Goal: Obtain resource: Download file/media

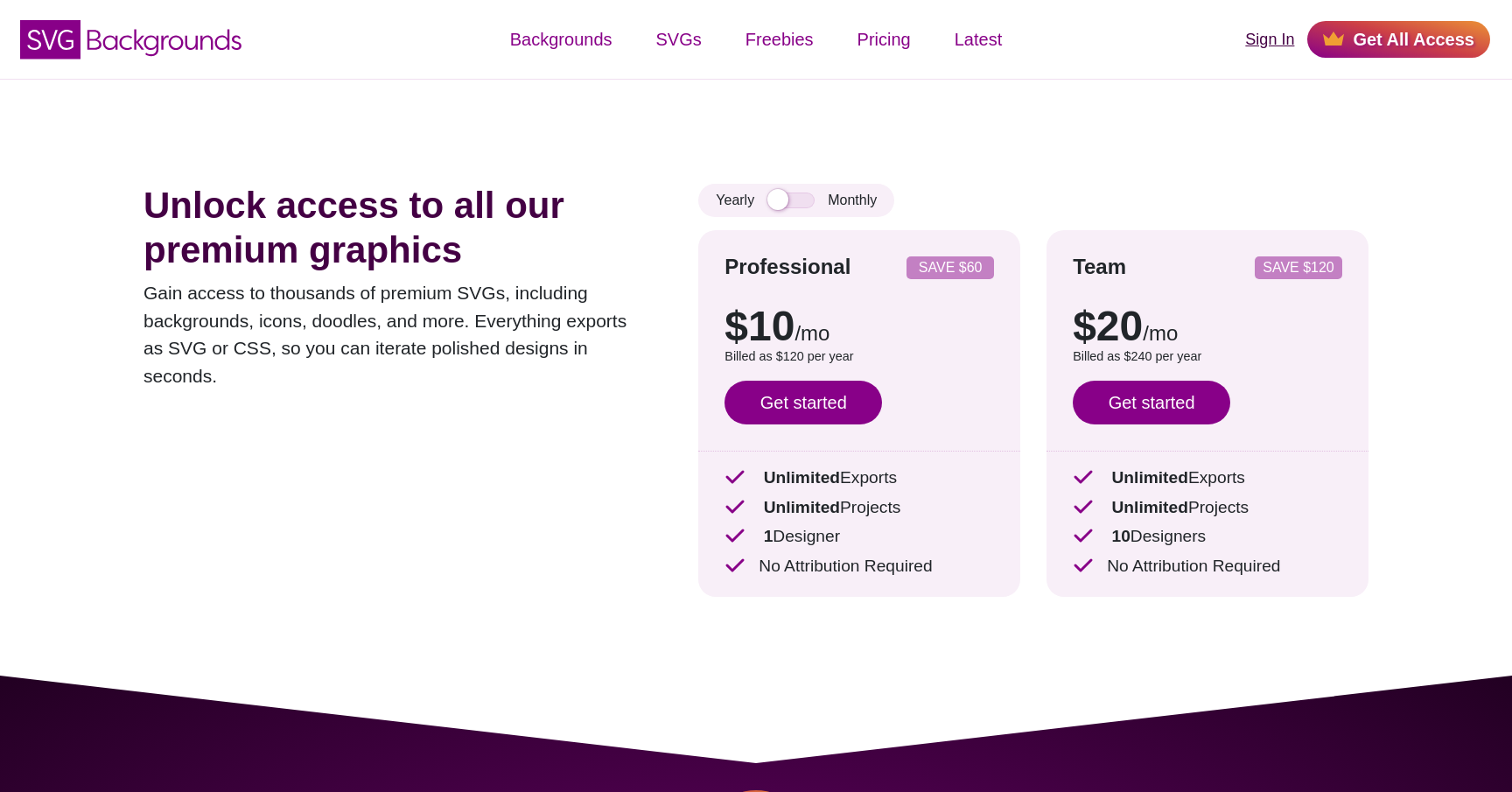
click at [1260, 41] on link "Sign In" at bounding box center [1270, 40] width 49 height 24
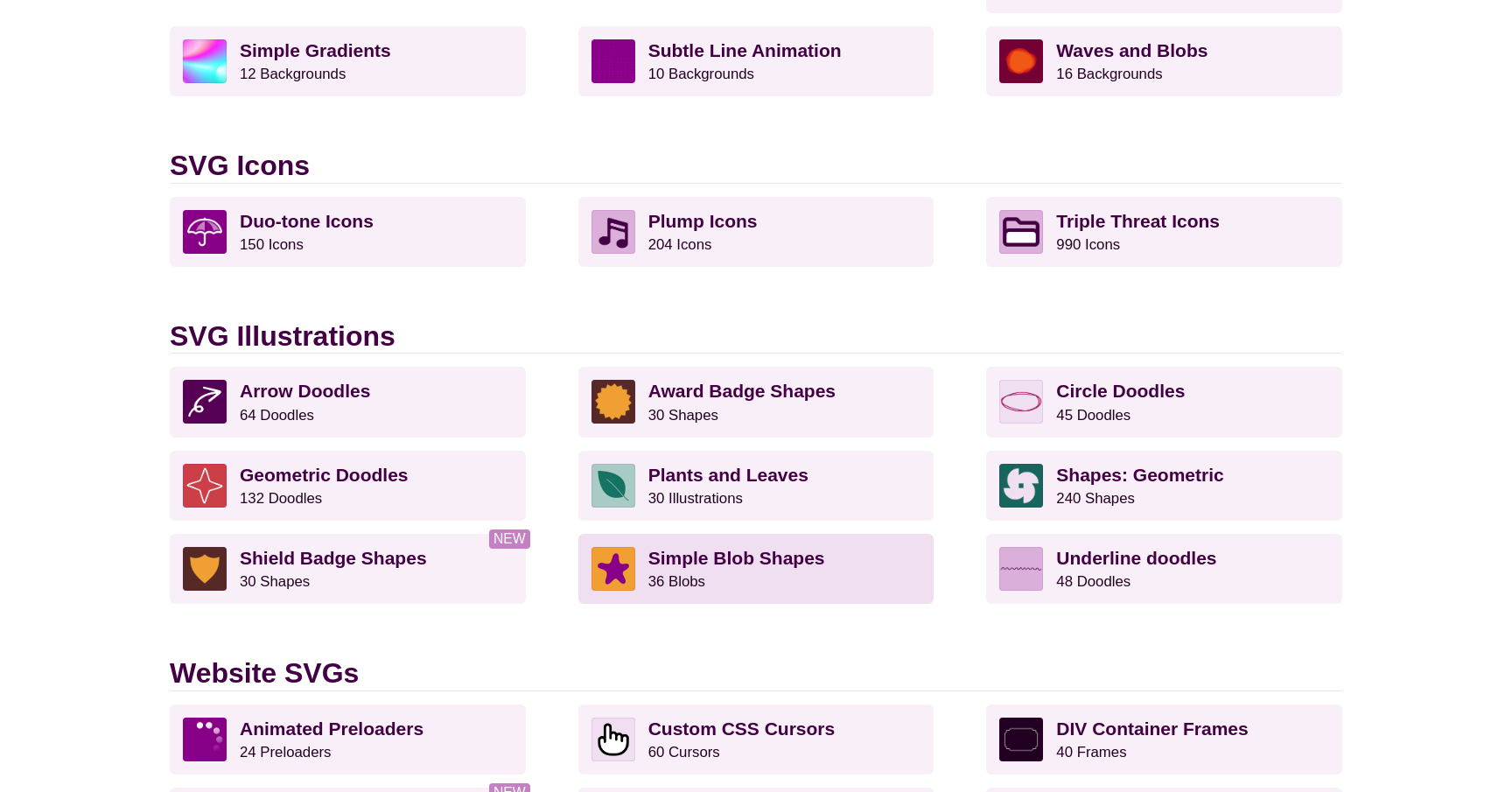
scroll to position [1306, 0]
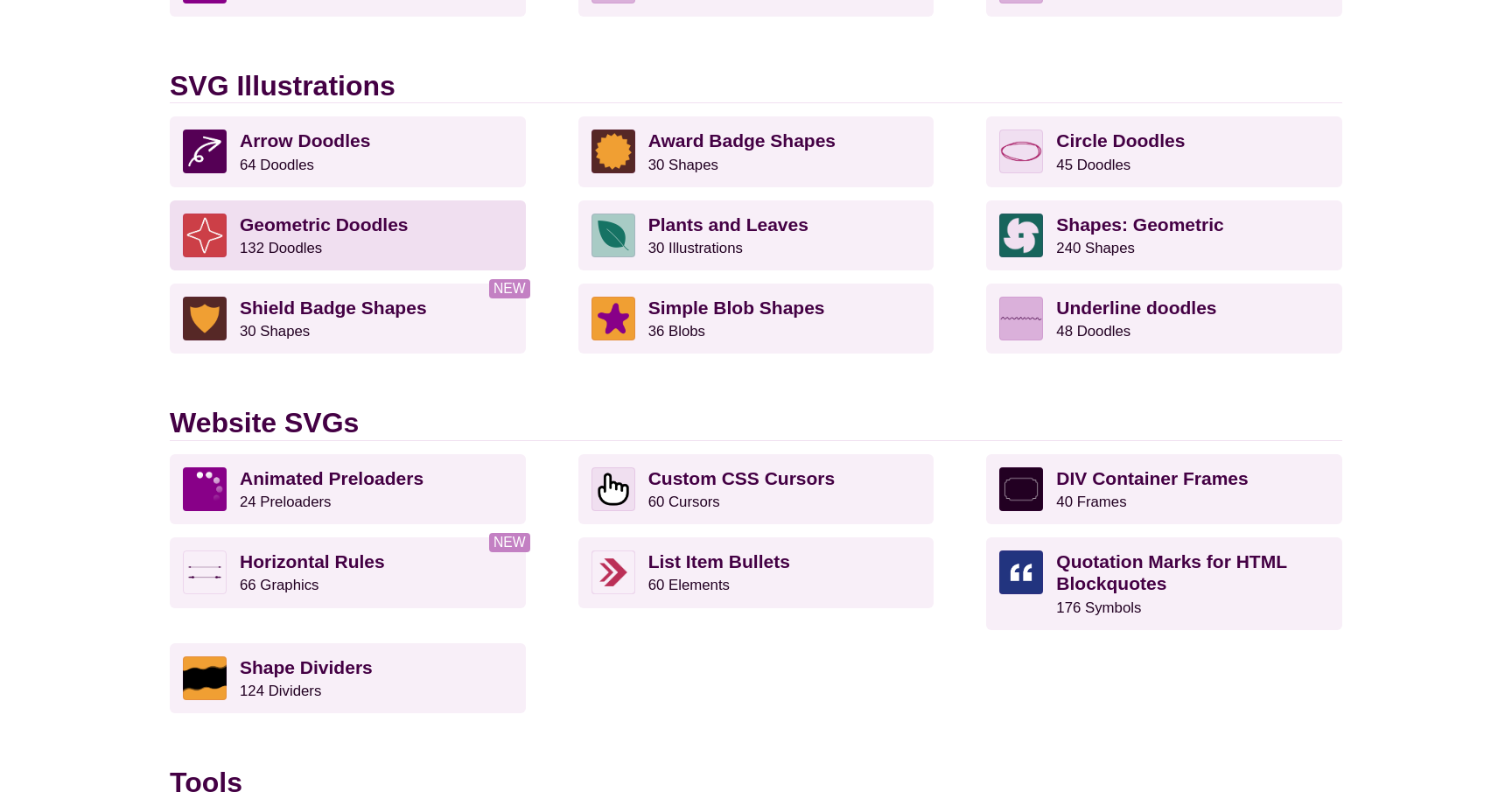
click at [373, 247] on p "Geometric Doodles 132 Doodles" at bounding box center [376, 236] width 273 height 43
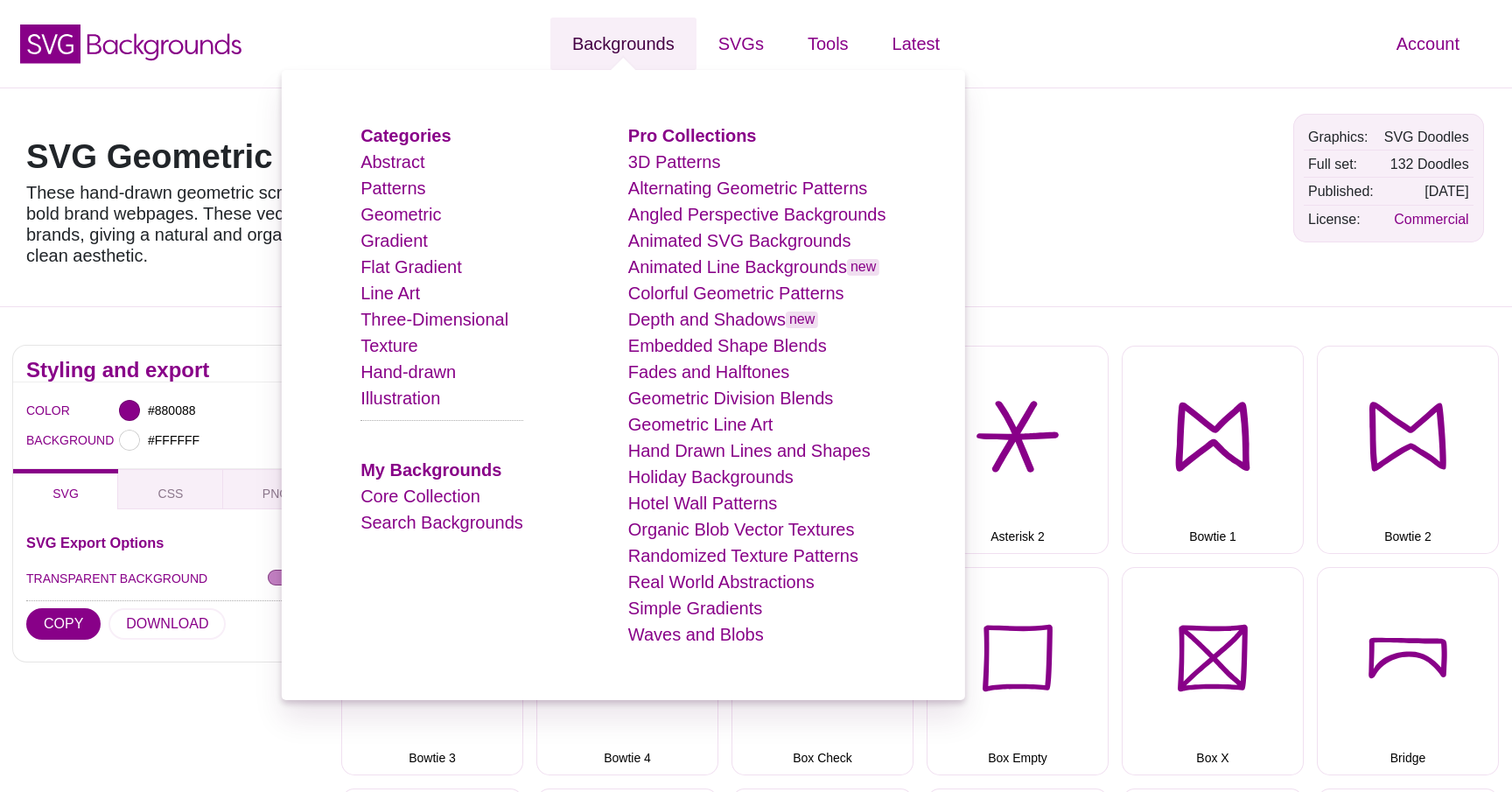
click at [635, 23] on link "Backgrounds" at bounding box center [623, 43] width 146 height 53
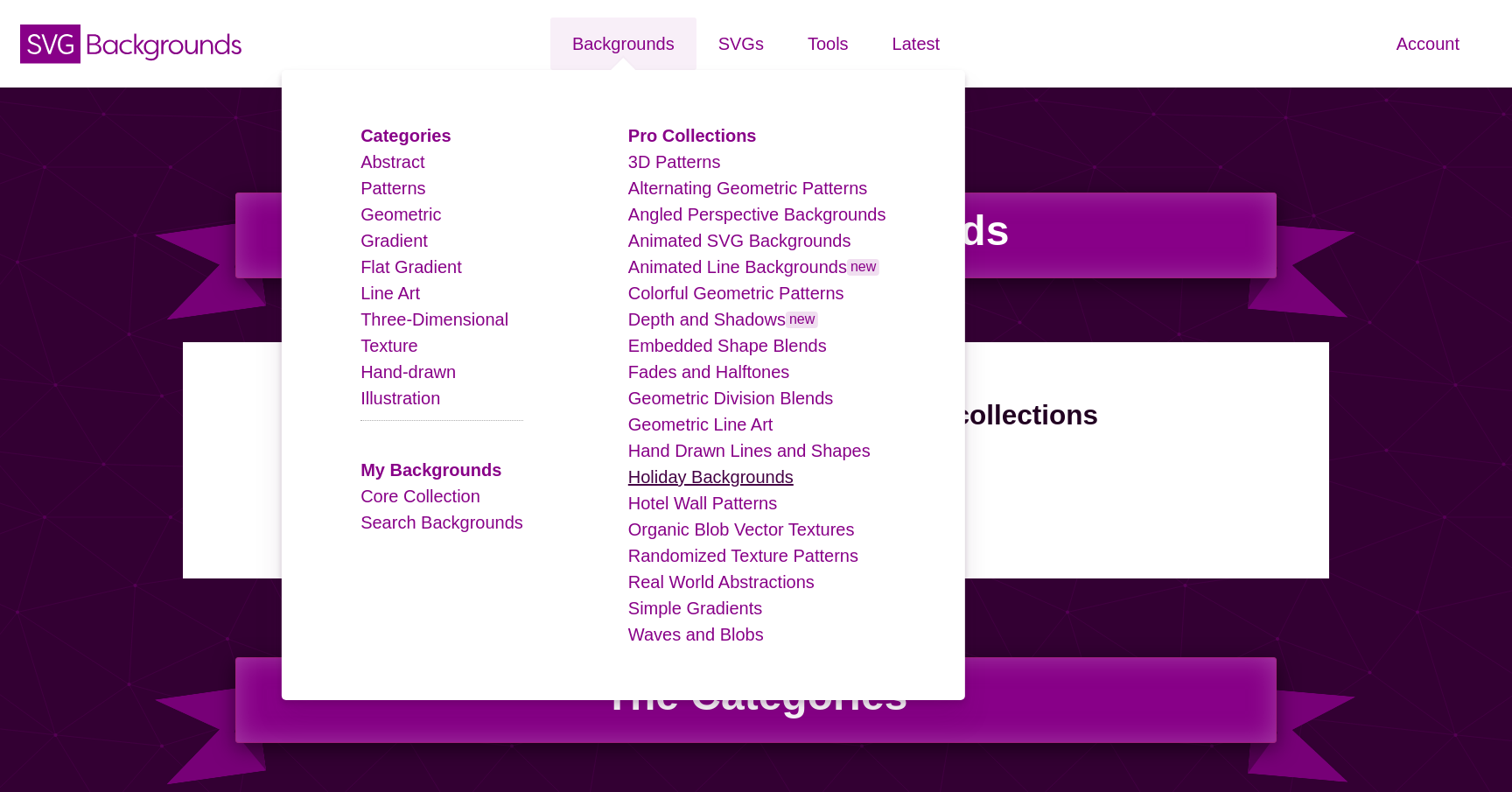
click at [677, 468] on link "Holiday Backgrounds" at bounding box center [711, 477] width 165 height 19
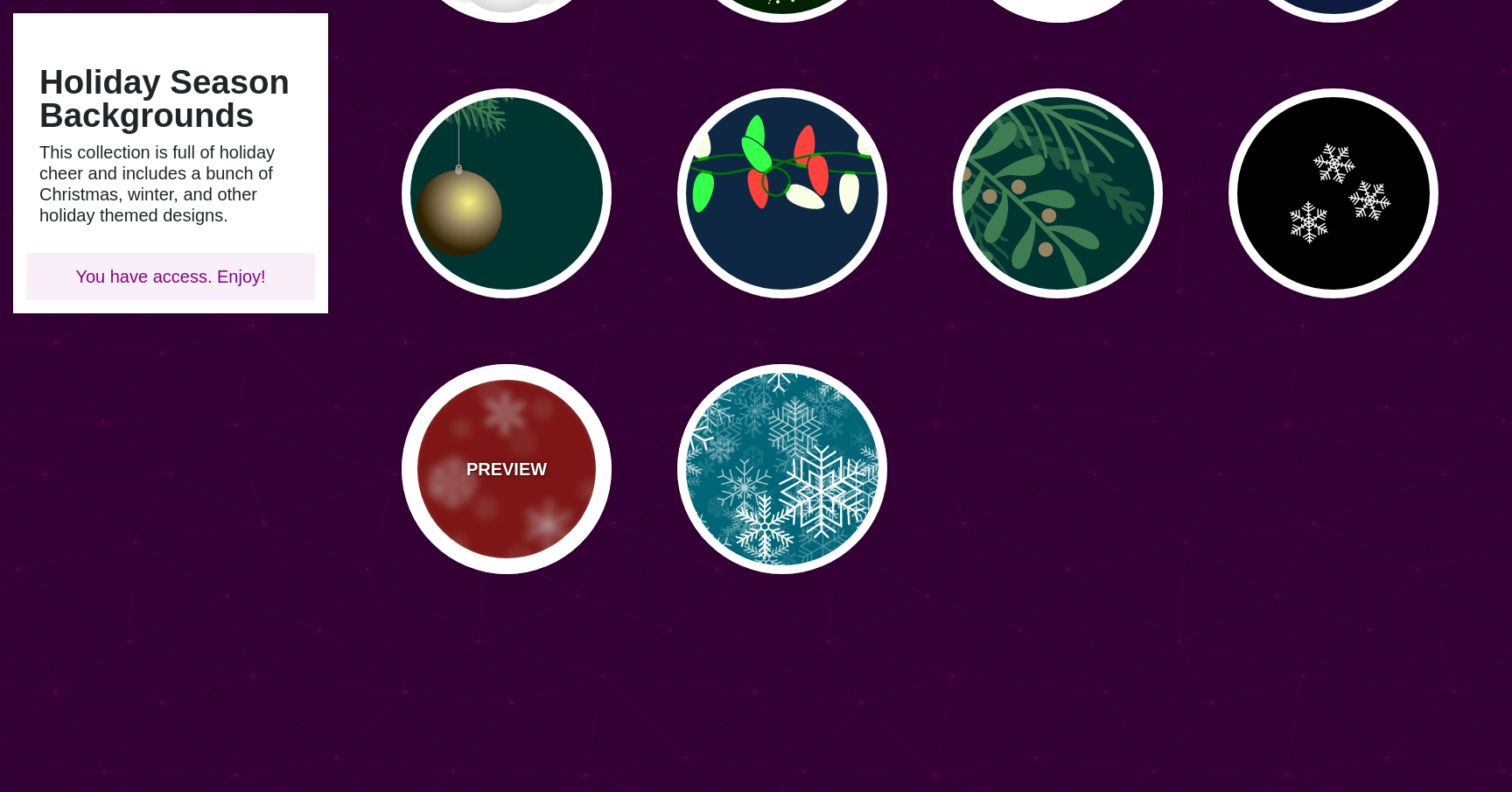
scroll to position [382, 0]
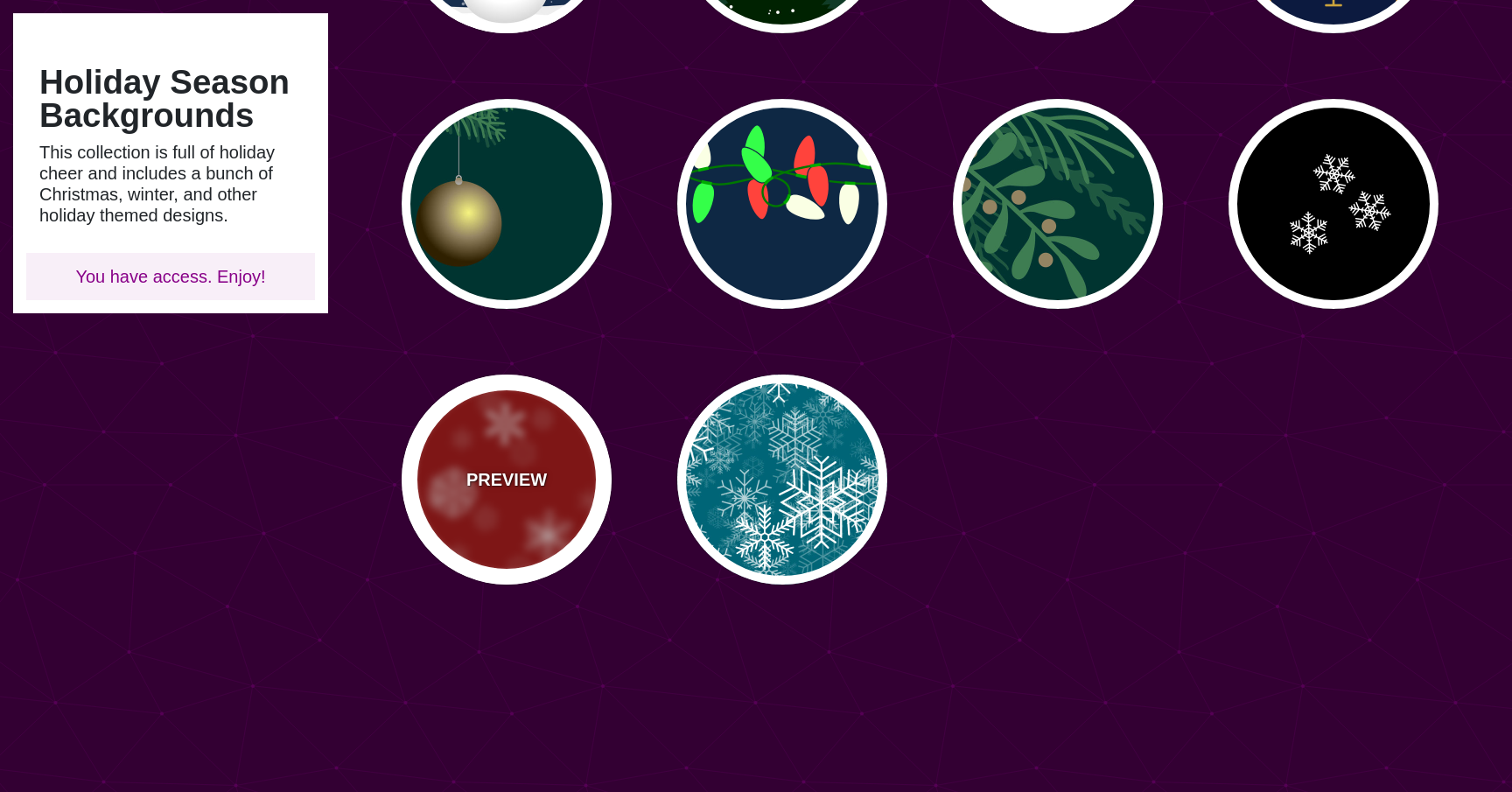
click at [495, 532] on div "PREVIEW" at bounding box center [507, 479] width 210 height 210
type input "#990000"
type input "0"
type input "3"
type input "0.4"
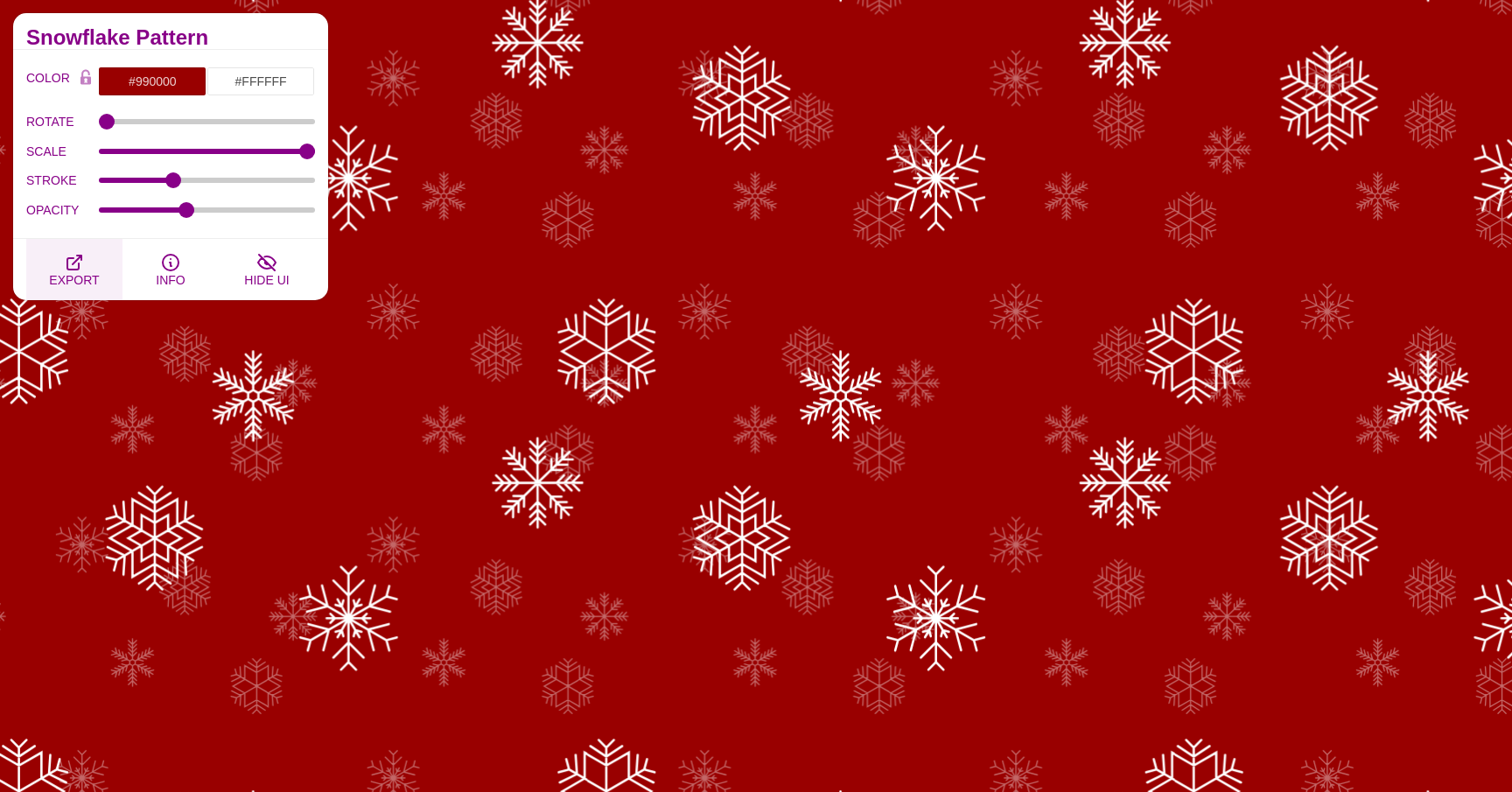
click at [78, 264] on icon "button" at bounding box center [73, 262] width 14 height 14
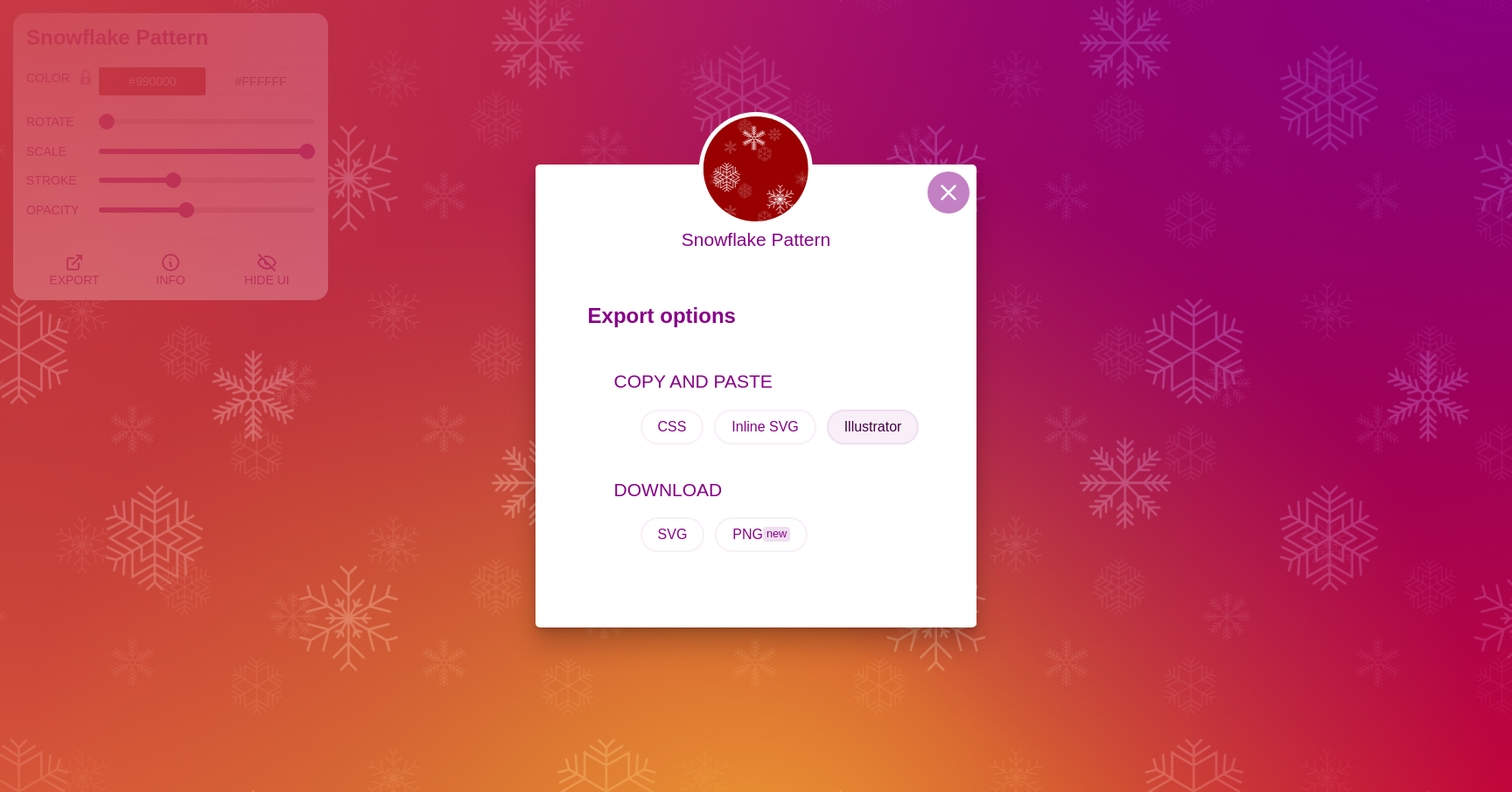
click at [850, 430] on button "Illustrator" at bounding box center [873, 427] width 92 height 35
click at [1180, 280] on div "Snowflake Pattern Export options COPY AND PASTE CSS Inline SVG Illustrator DOWN…" at bounding box center [756, 396] width 1512 height 792
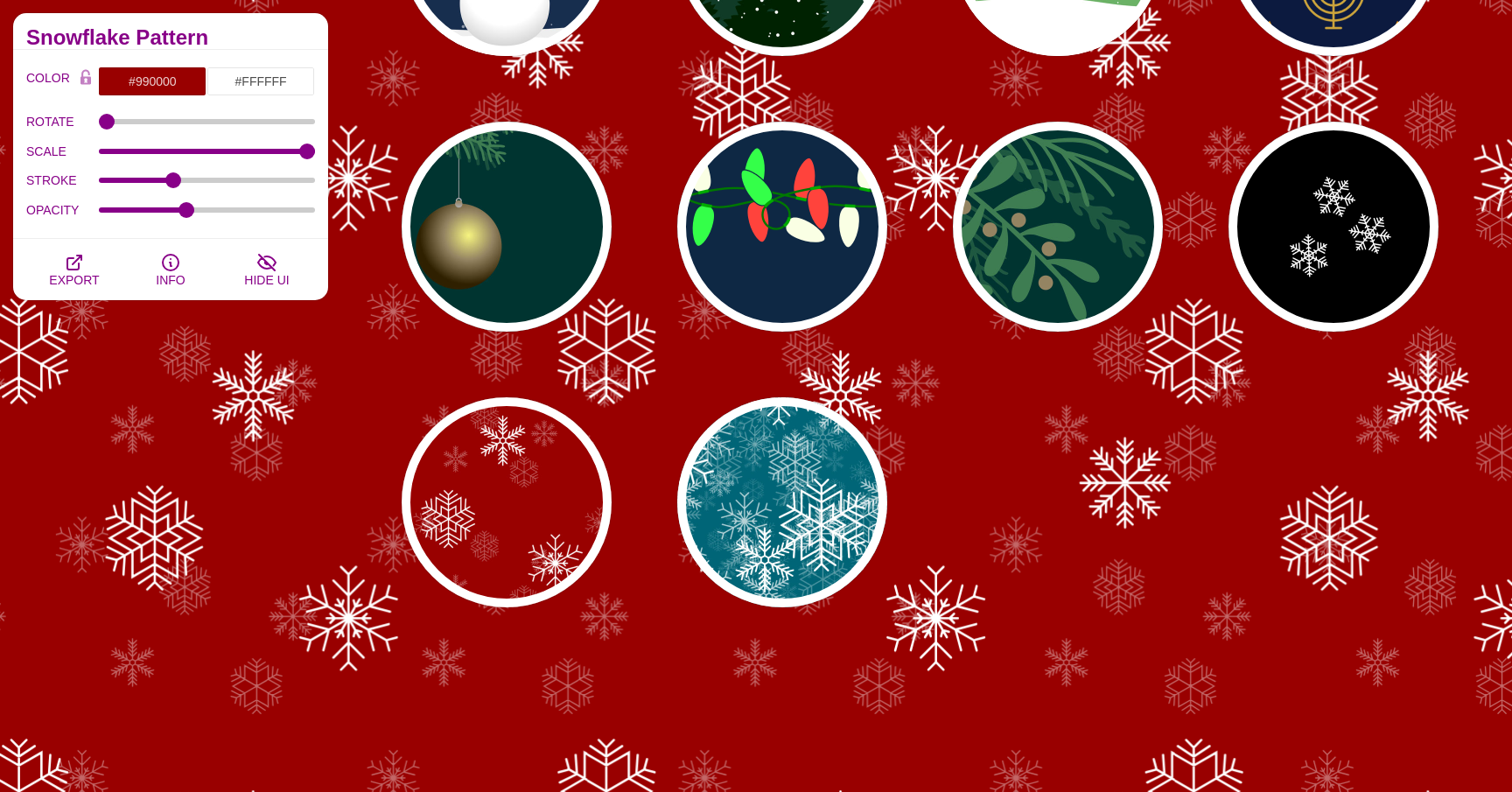
scroll to position [99, 0]
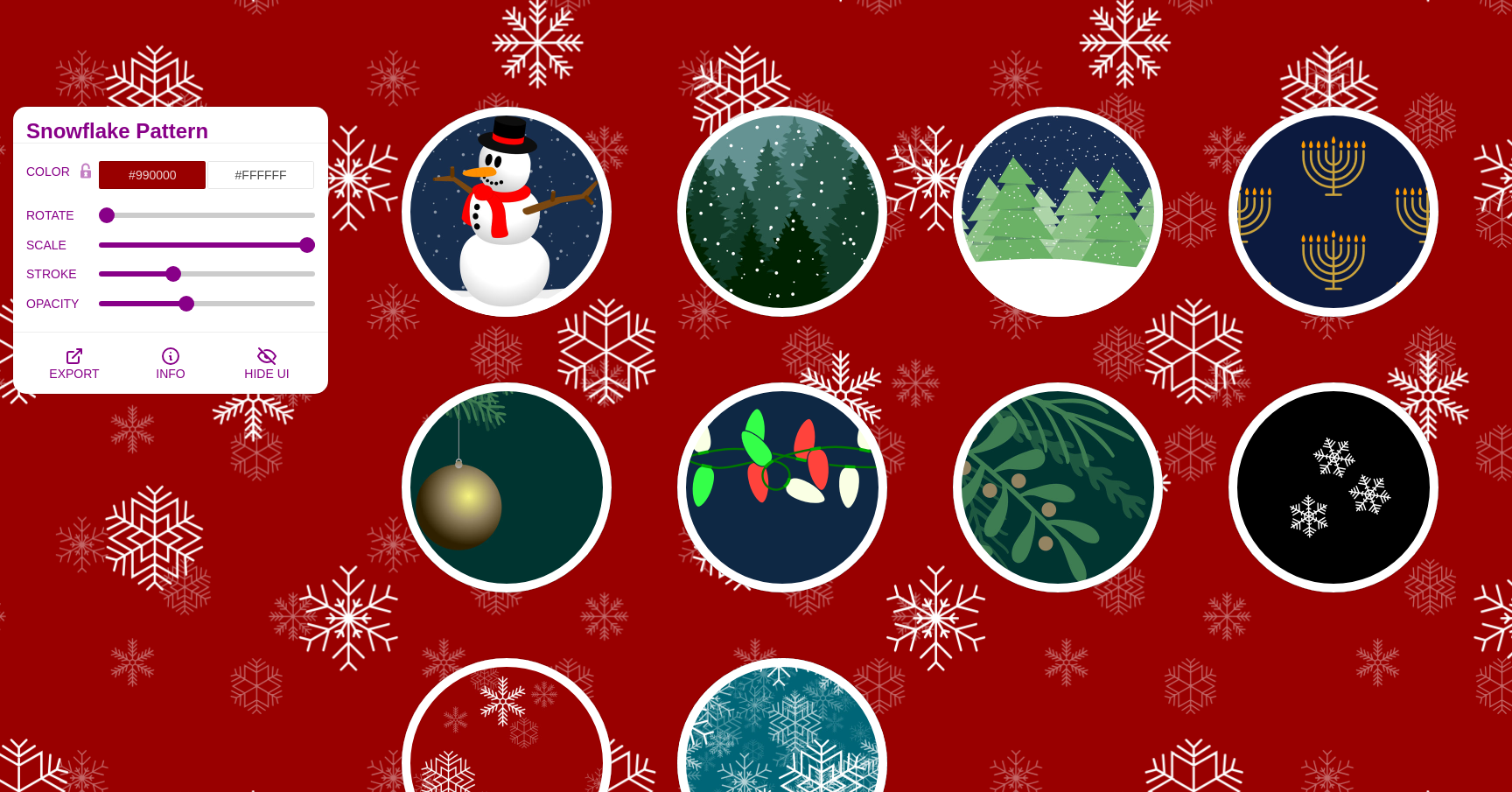
click at [569, 392] on div "PREVIEW PREVIEW PREVIEW PREVIEW PREVIEW PREVIEW PREVIEW PREVIEW PREVIEW PREVIEW" at bounding box center [927, 487] width 1171 height 787
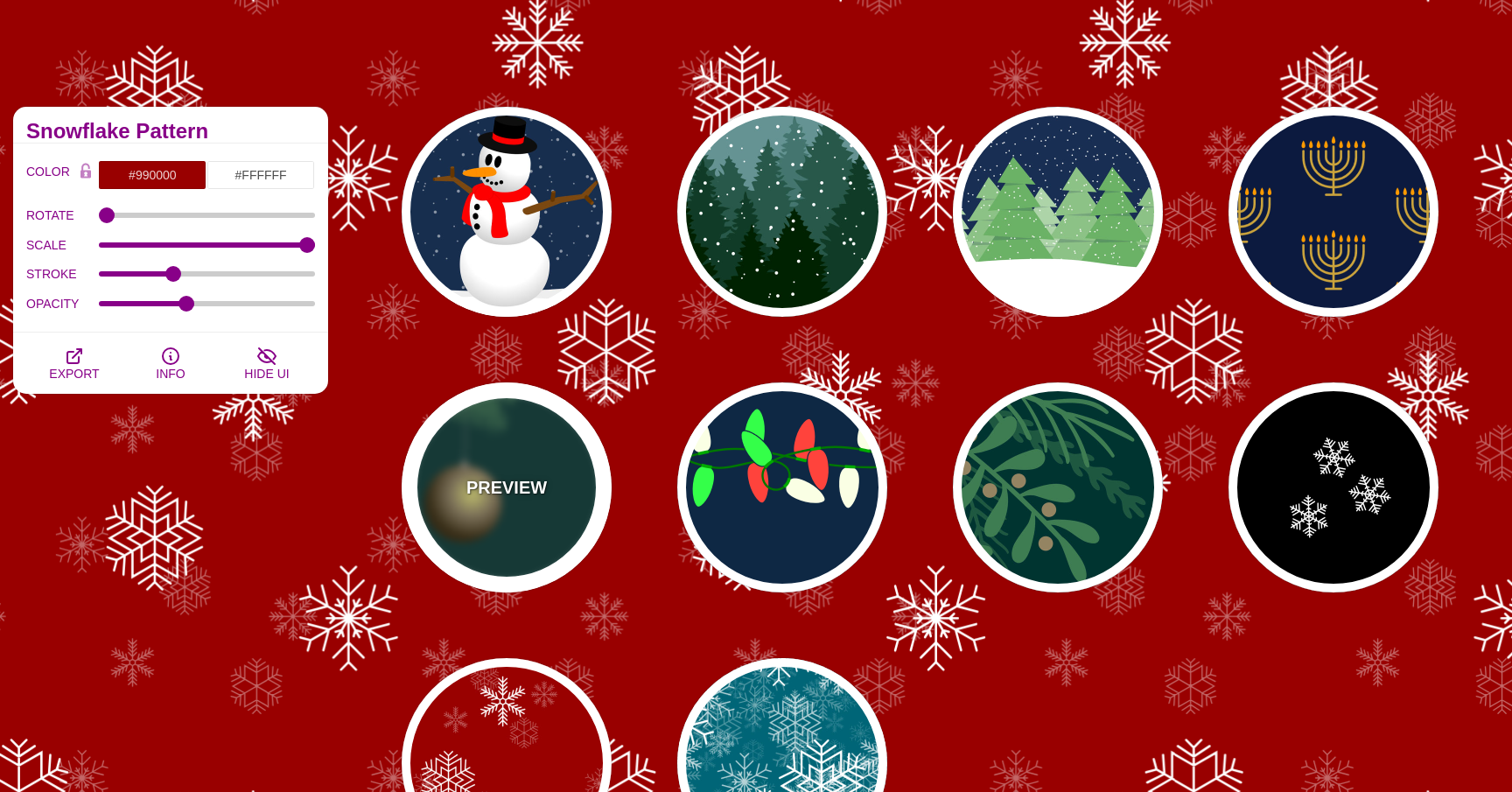
click at [481, 489] on p "PREVIEW" at bounding box center [507, 487] width 81 height 26
type input "#003431"
type input "#3E7C52"
type input "#AAAAAA"
type input "#2F2100"
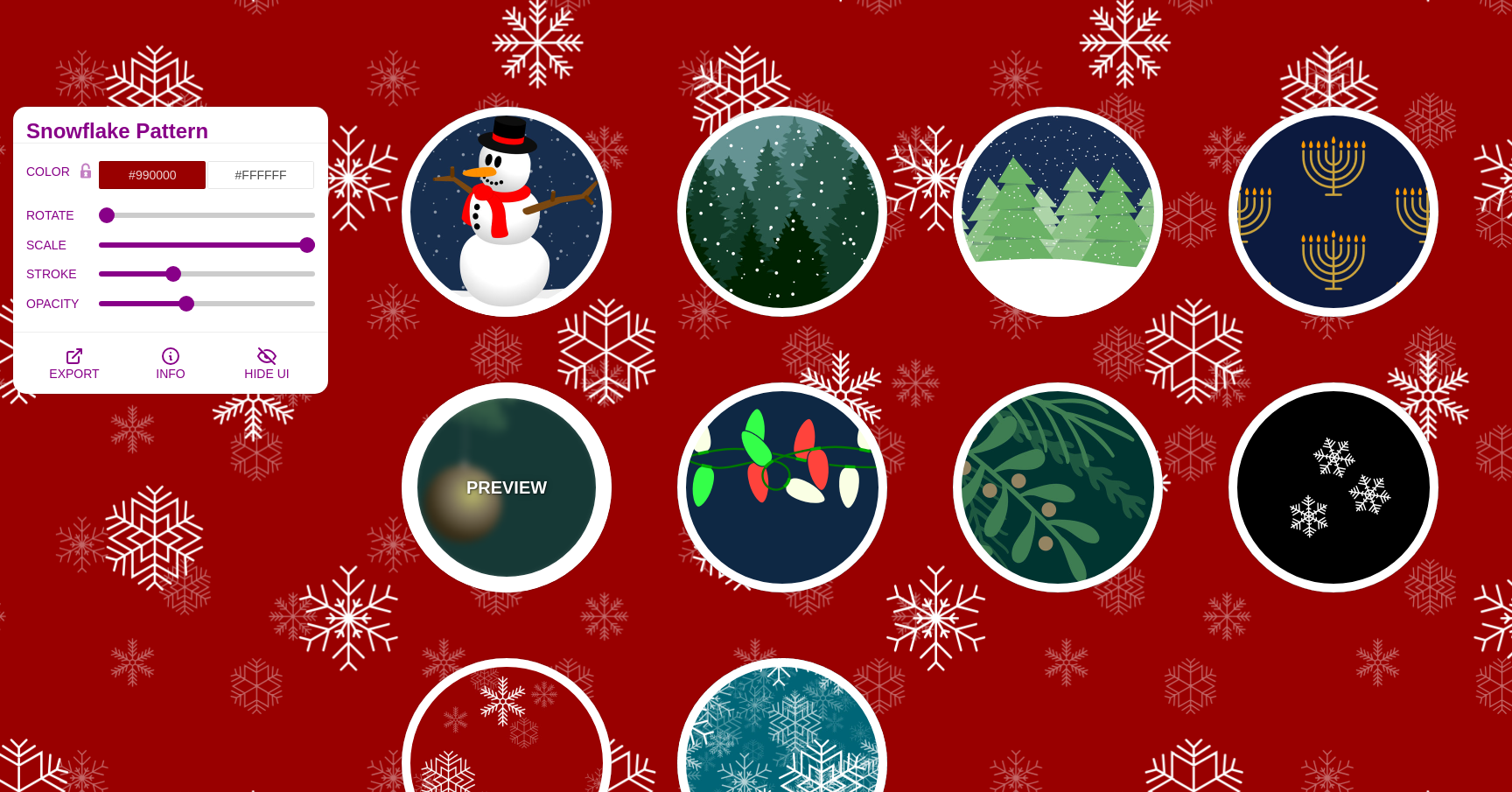
type input "#958462"
type input "#F6F580"
type input "3"
type input "0.4"
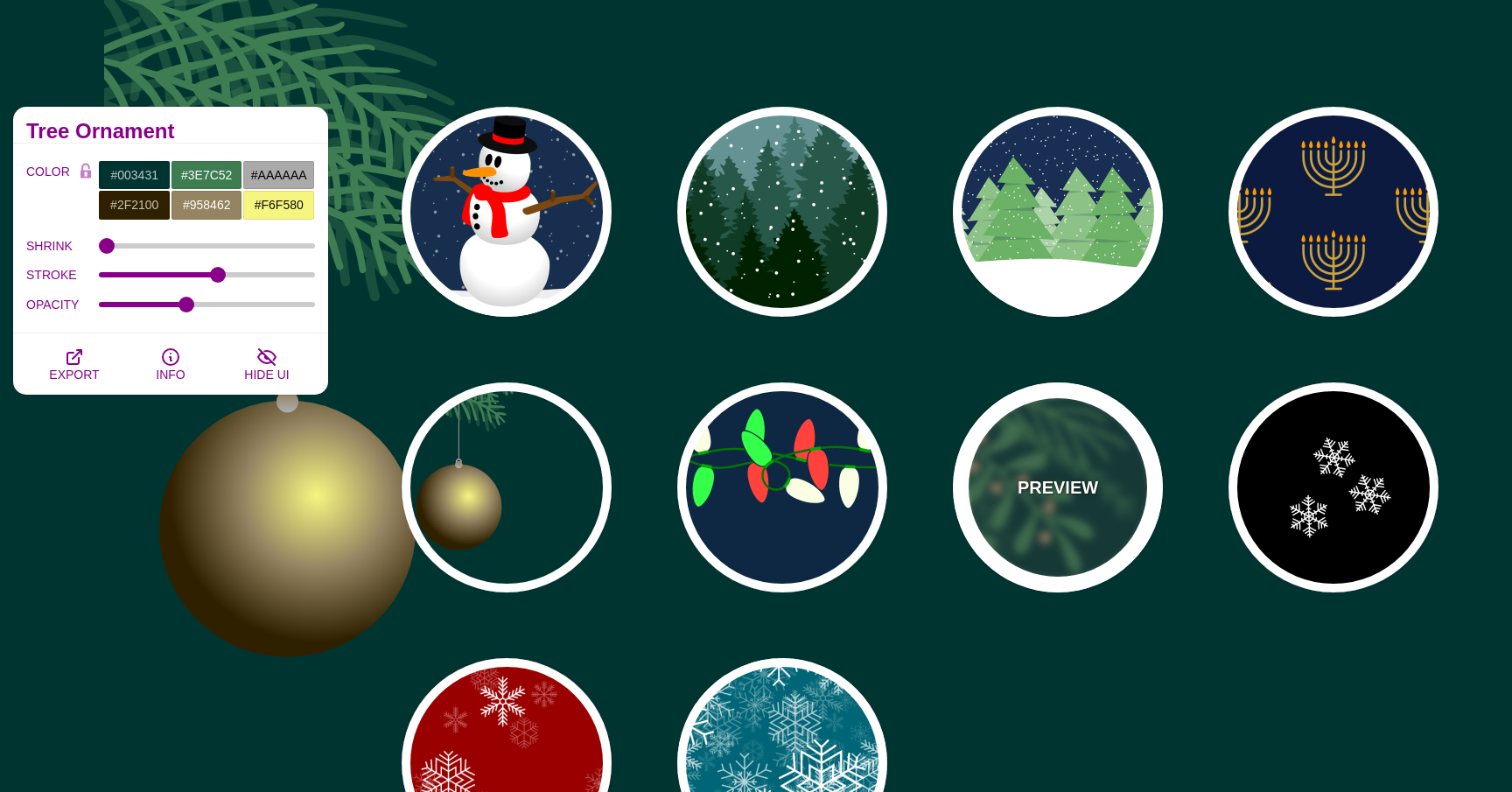
click at [1044, 474] on p "PREVIEW" at bounding box center [1058, 487] width 81 height 26
type input "#958462"
type input "0.5"
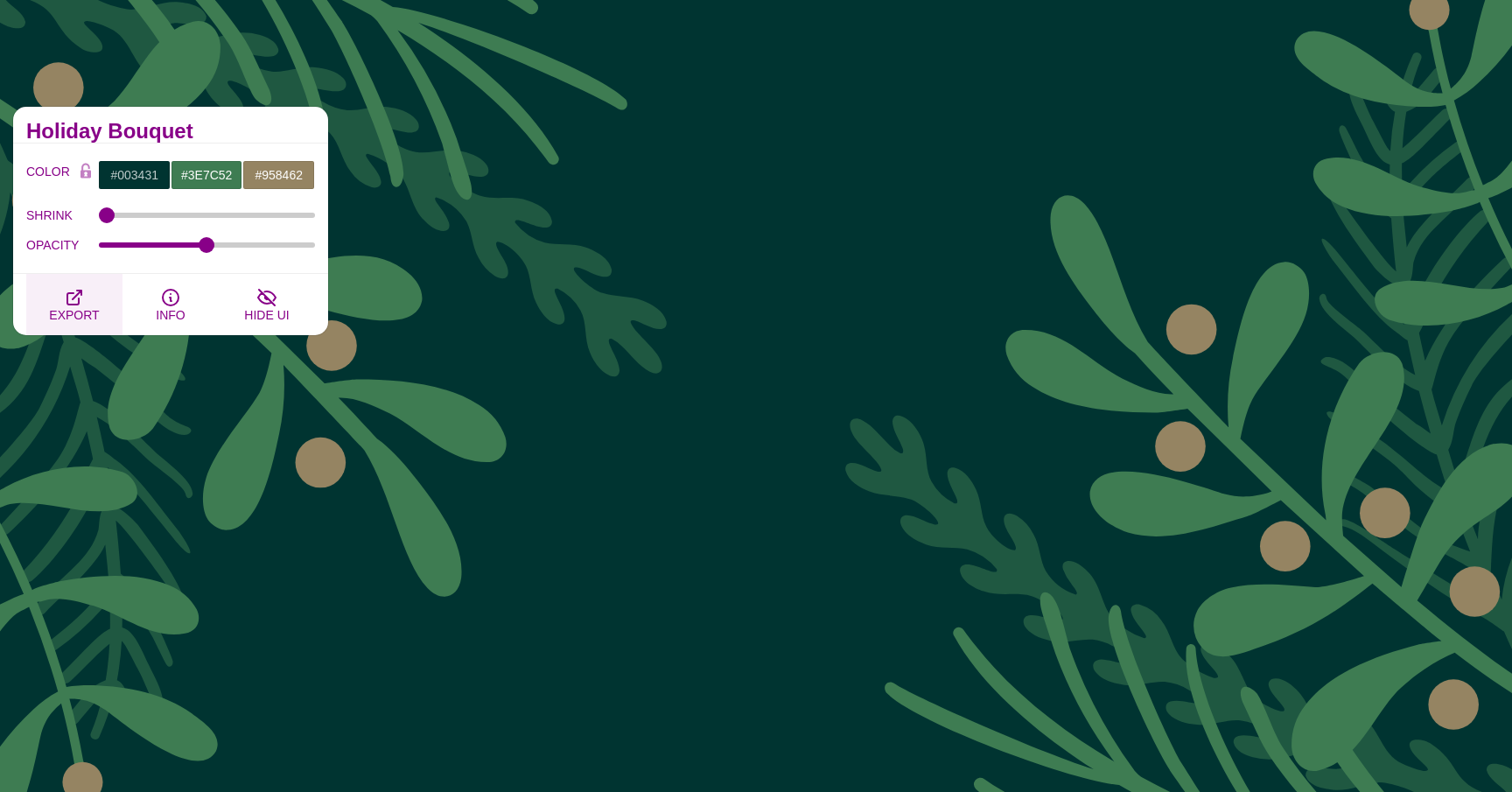
click at [98, 295] on button "EXPORT" at bounding box center [74, 304] width 96 height 62
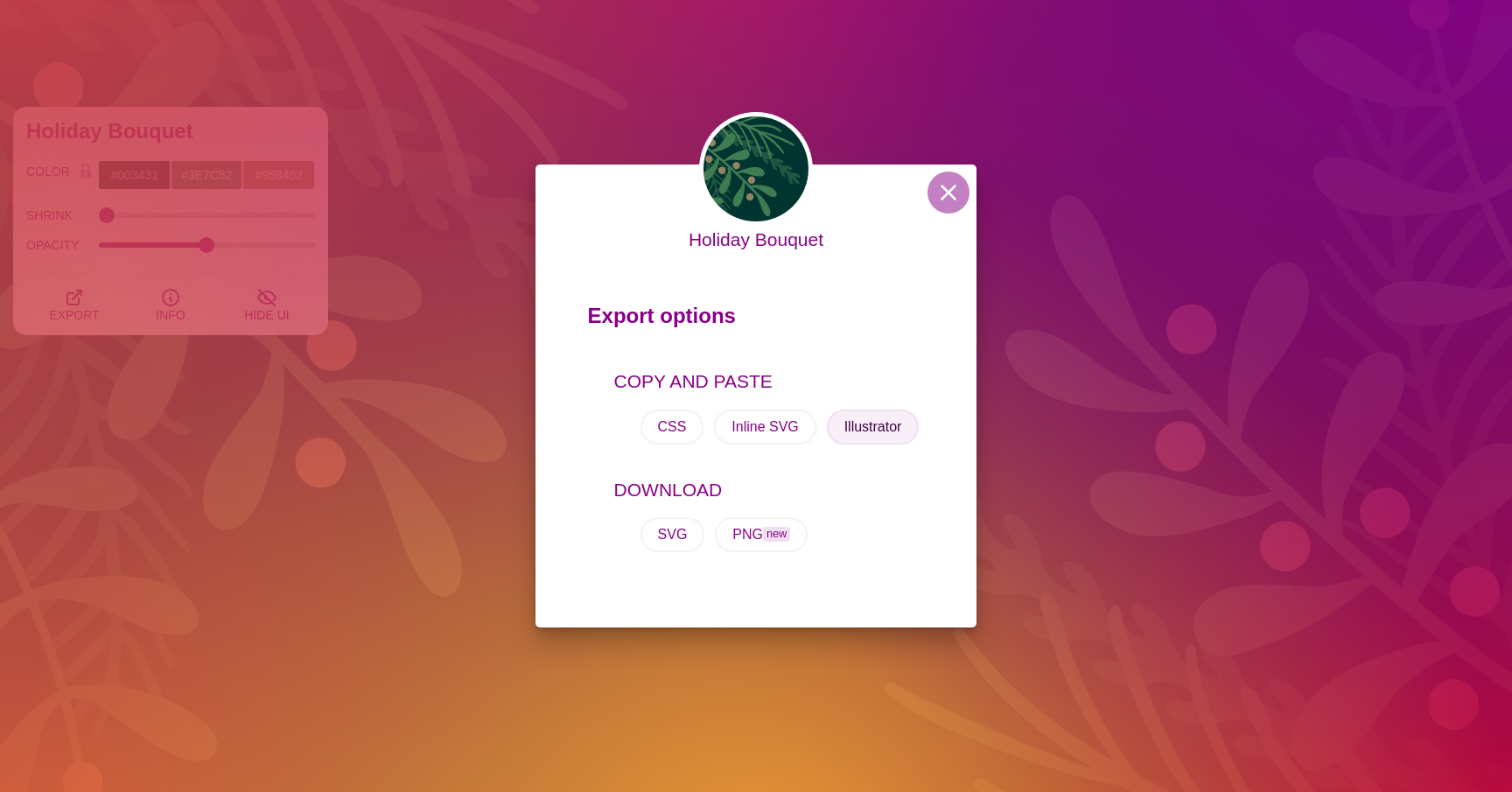
click at [884, 430] on button "Illustrator" at bounding box center [873, 427] width 92 height 35
click at [926, 197] on div "Holiday Bouquet Export options COPY AND PASTE CSS Inline SVG Illustrator DOWNLO…" at bounding box center [757, 396] width 442 height 463
click at [941, 191] on button at bounding box center [948, 192] width 42 height 42
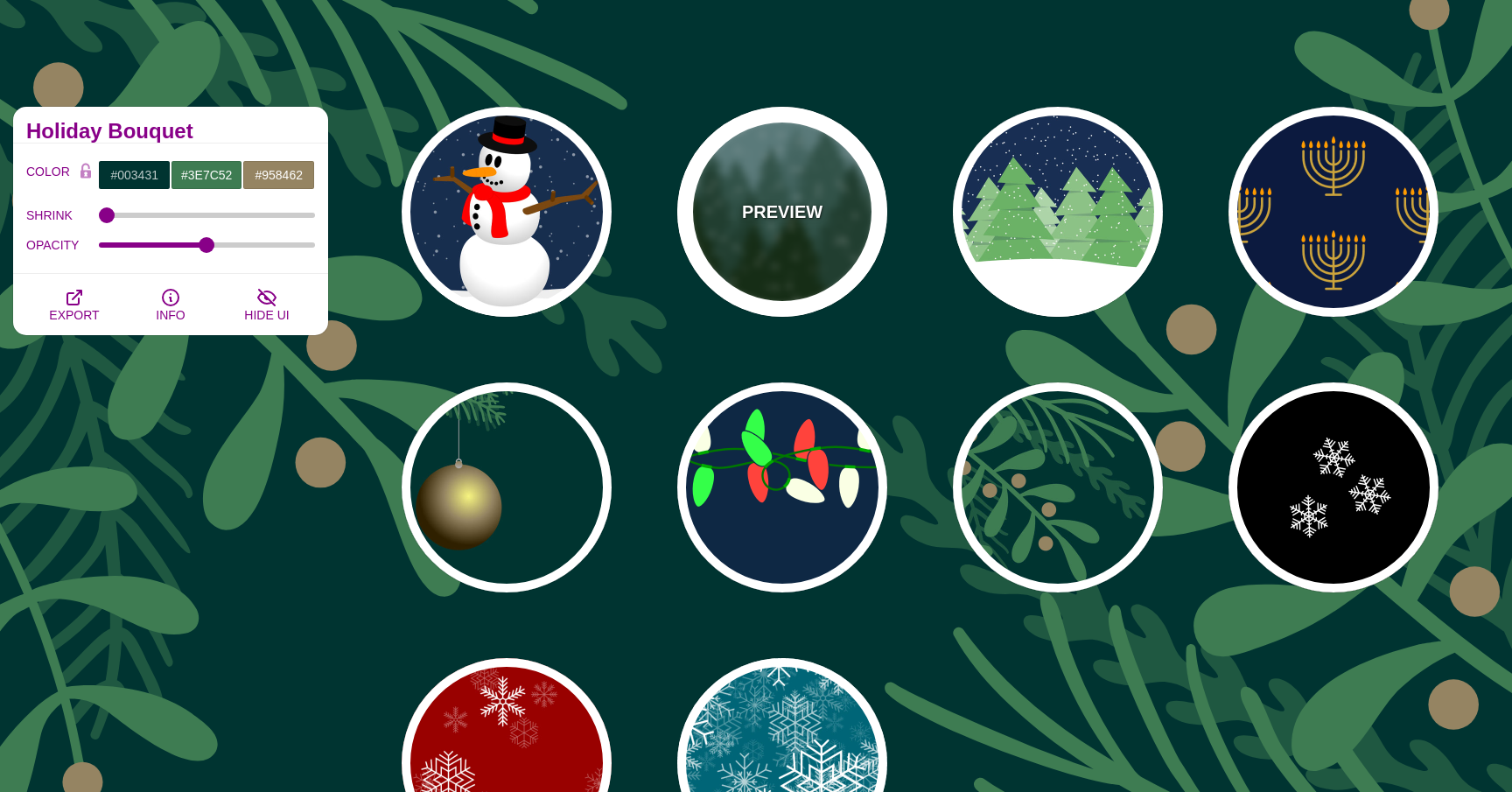
click at [820, 198] on p "PREVIEW" at bounding box center [782, 211] width 81 height 26
type input "#659393"
type input "#002200"
type input "#FFFFFF"
type input "20"
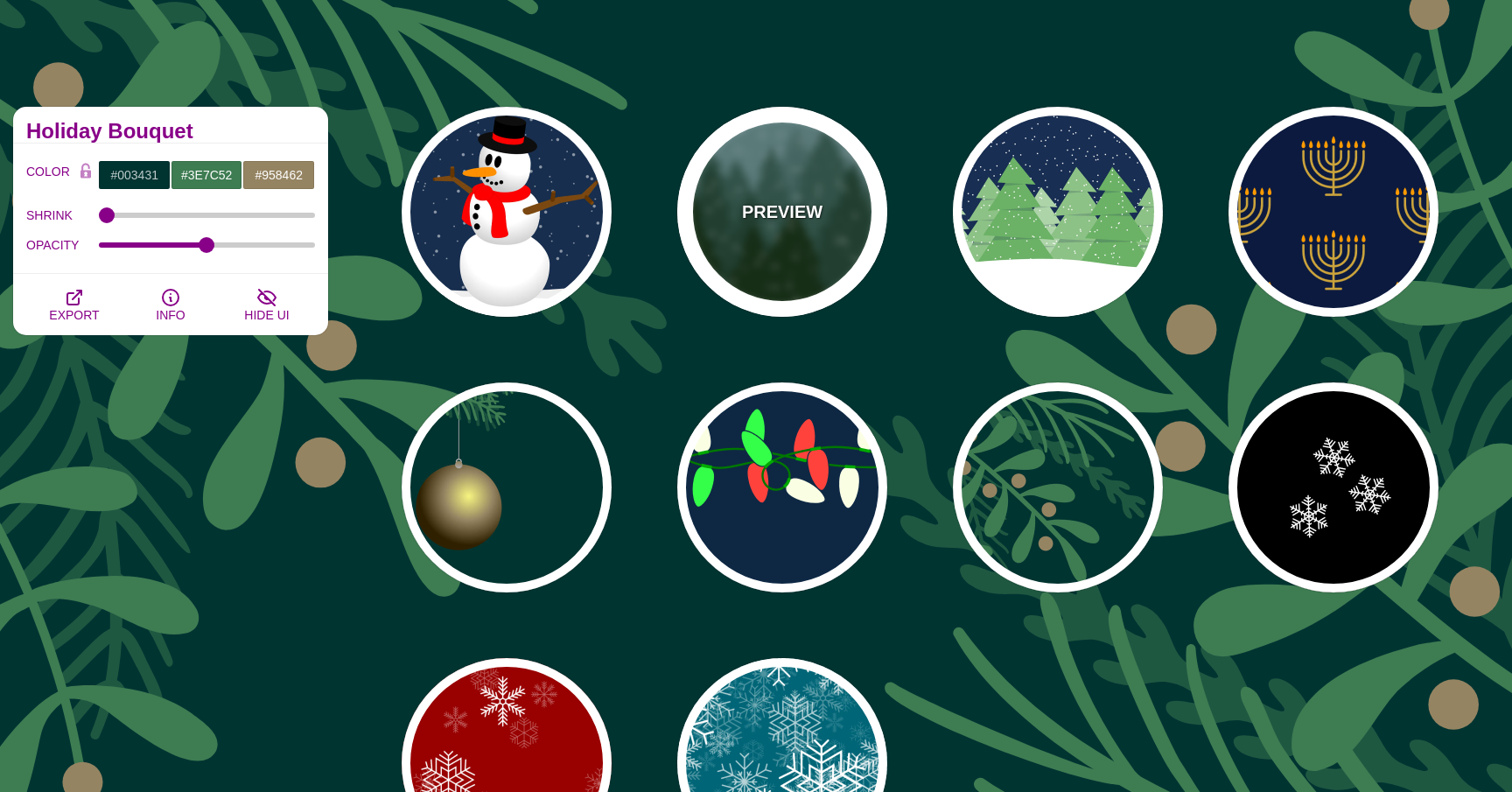
type input "10"
type input "0"
type input "0.25"
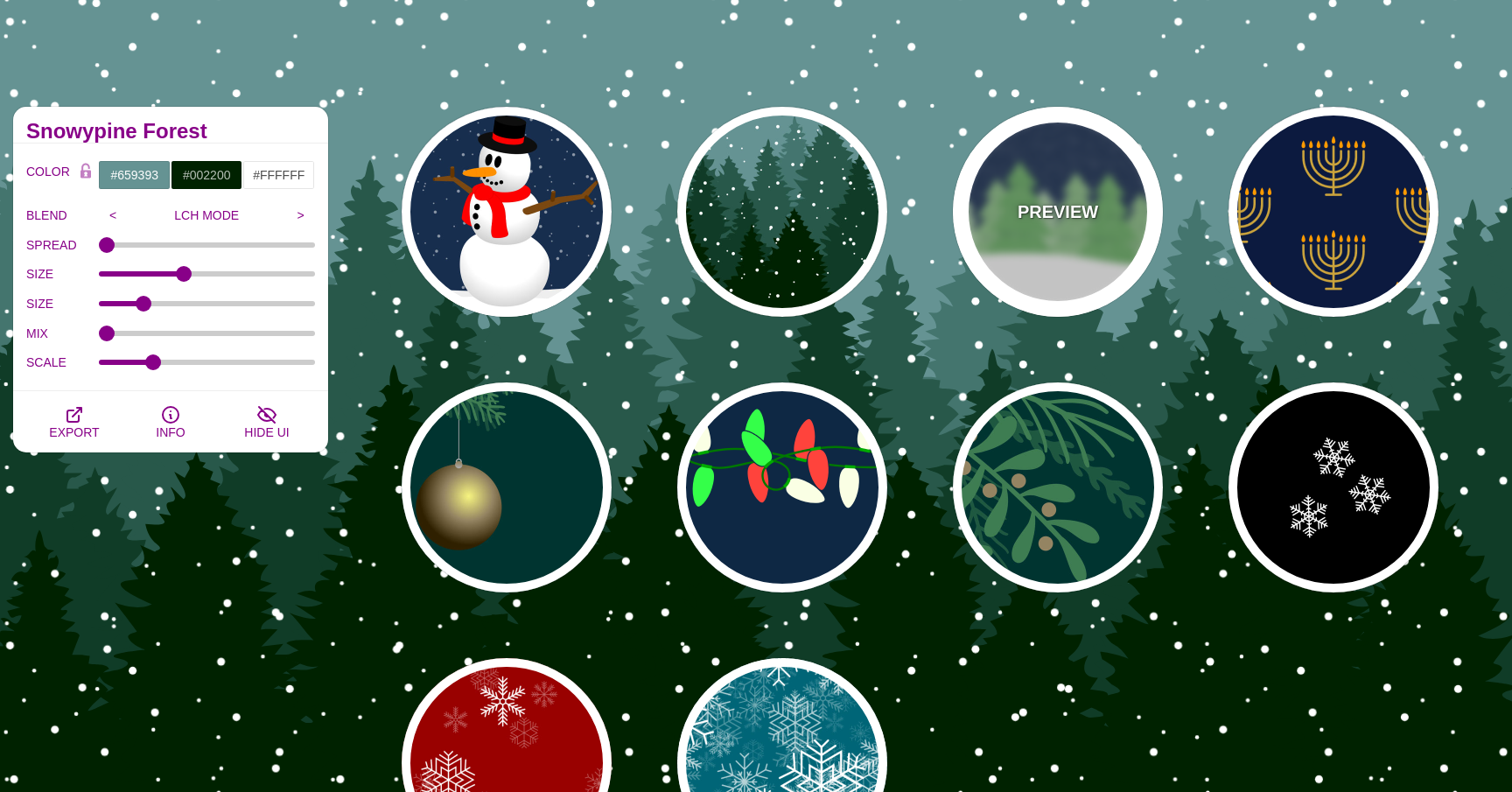
click at [1030, 222] on p "PREVIEW" at bounding box center [1058, 211] width 81 height 26
type input "#182E52"
type input "#6BB166"
type input "0"
type input "15"
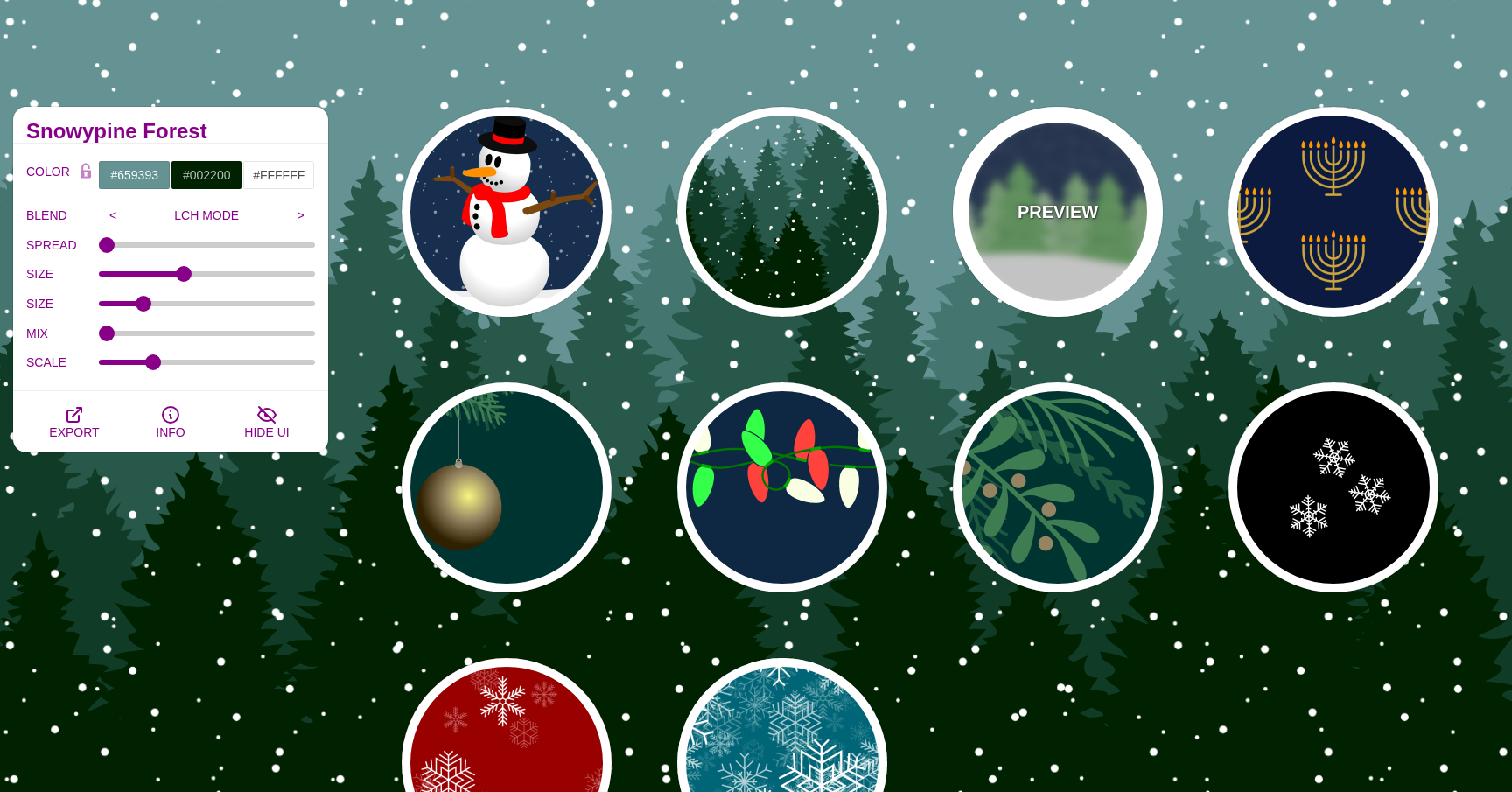
type input "0.2"
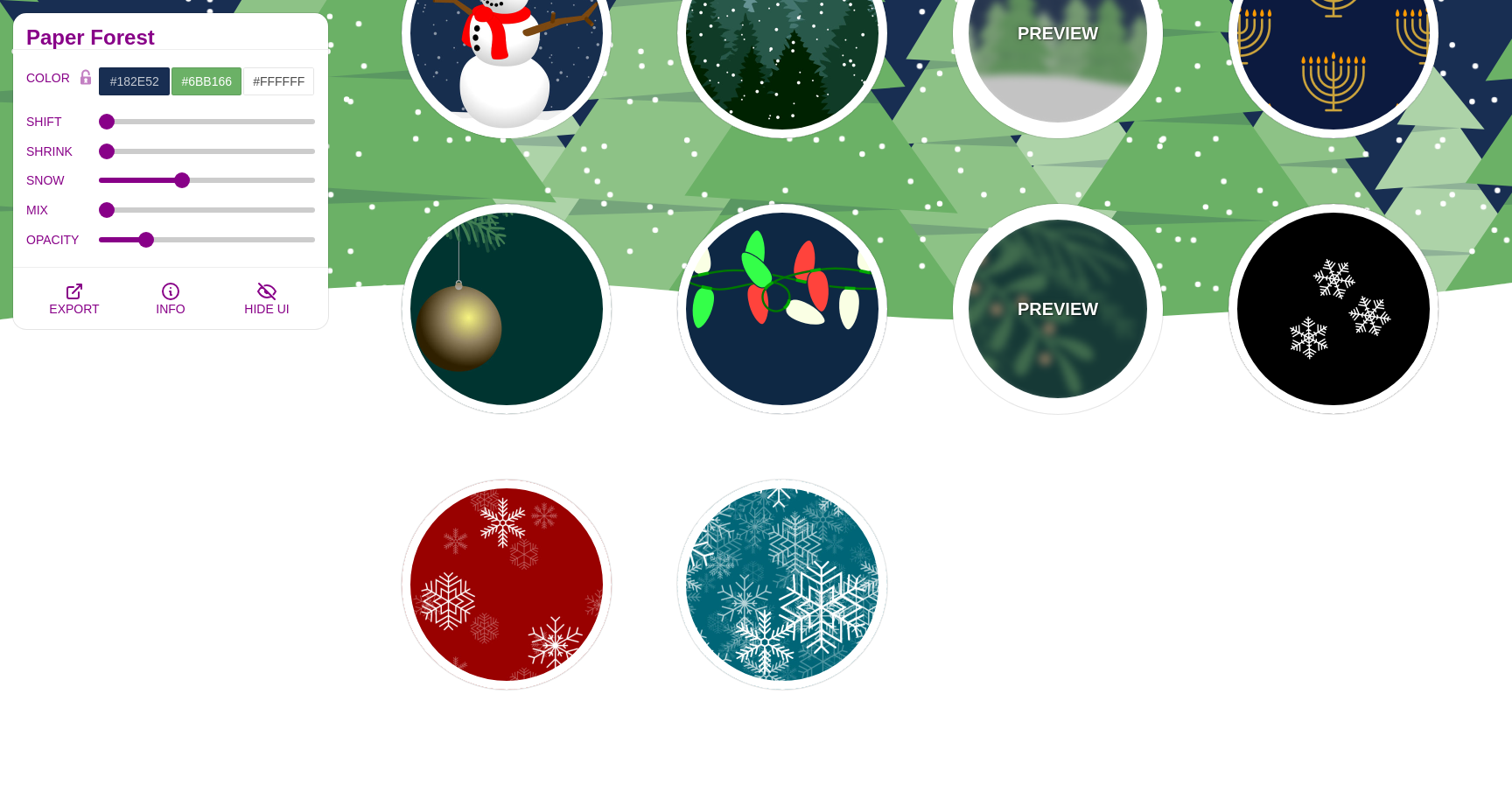
scroll to position [91, 0]
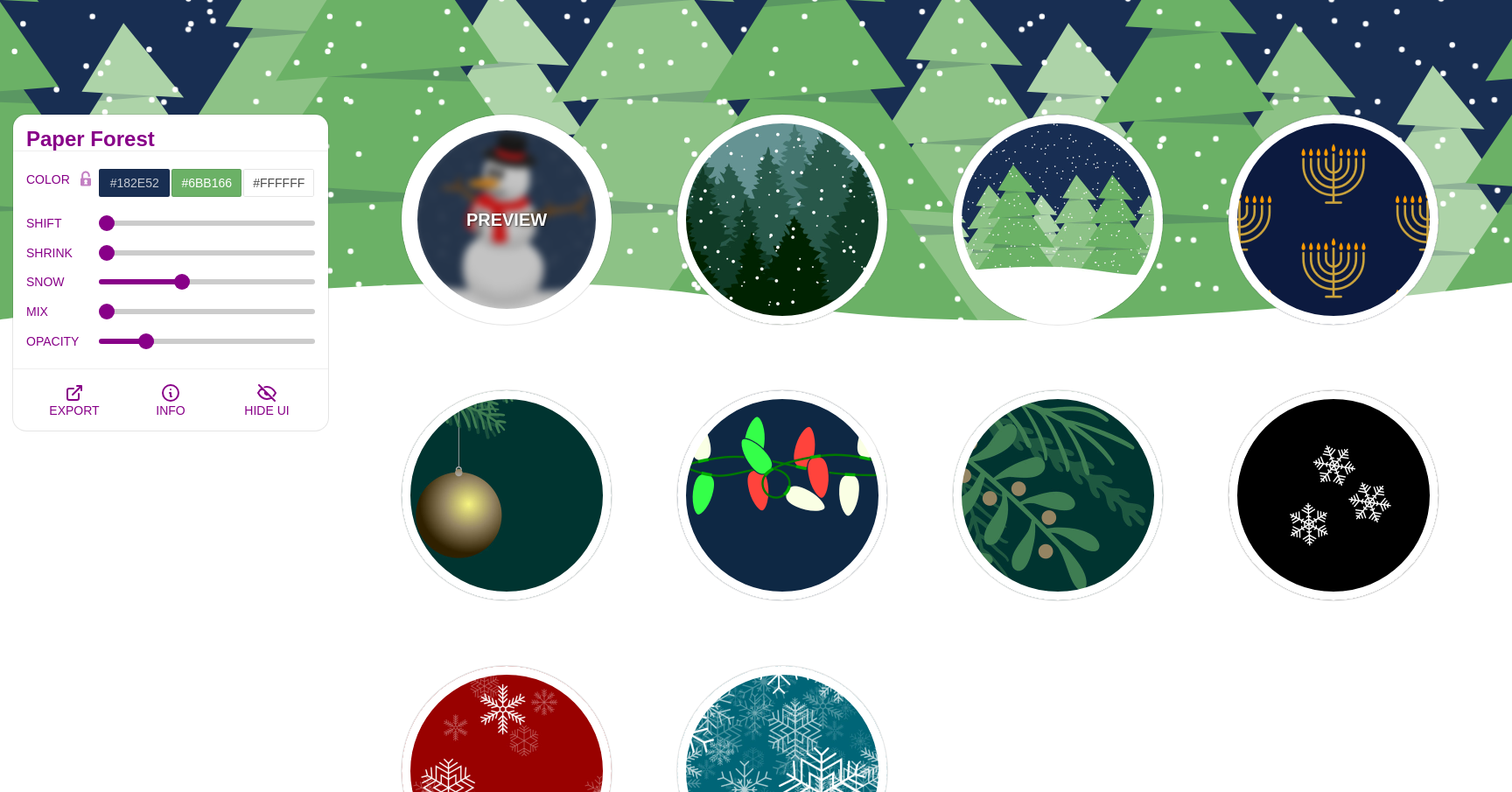
click at [552, 200] on div "PREVIEW" at bounding box center [507, 219] width 210 height 210
type input "#182E4E"
type input "#FF0000"
type input "#7A4810"
type input "20"
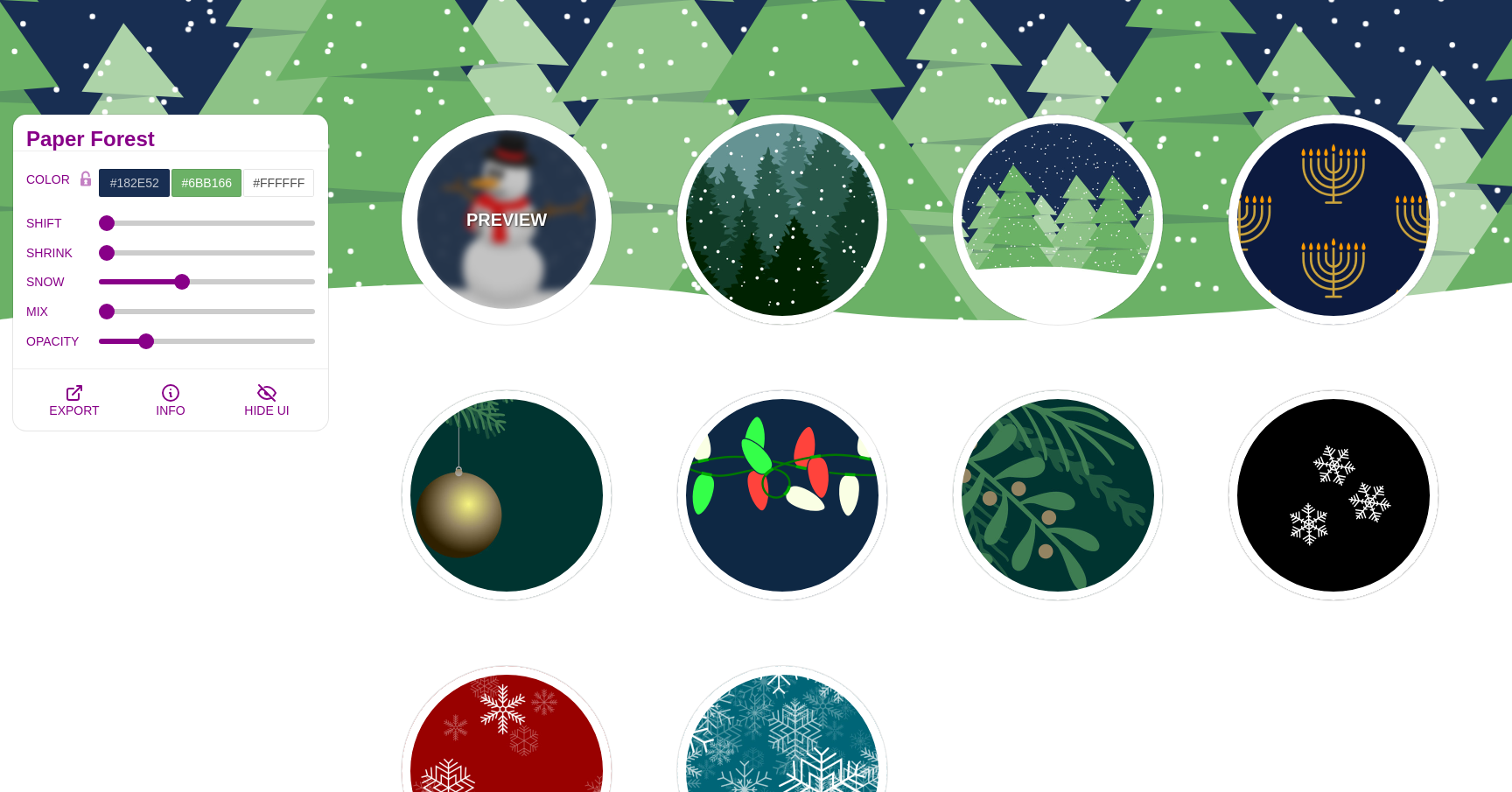
type input "10"
type input "0"
type input "0.25"
type input "0.5"
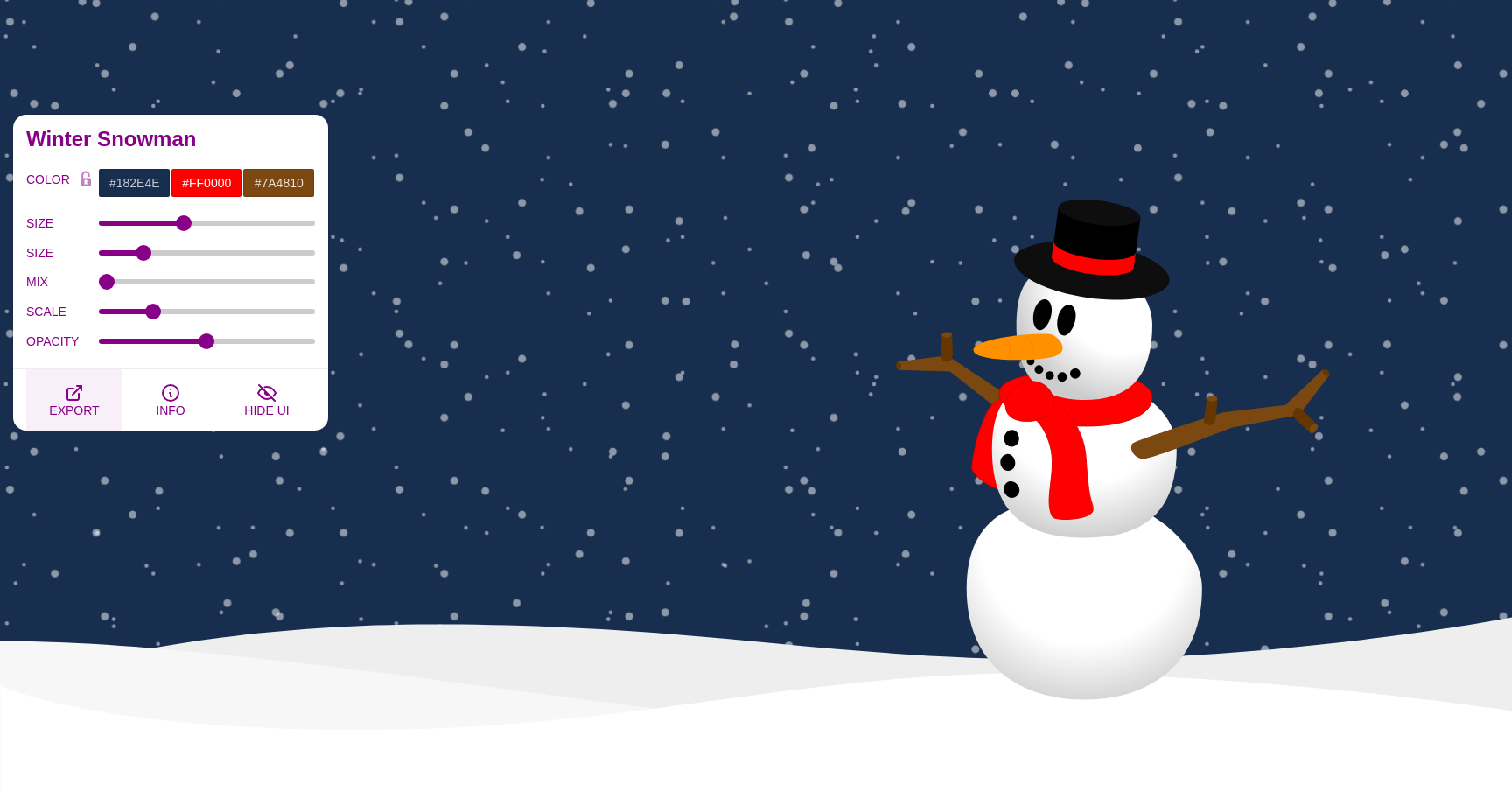
click at [73, 400] on icon "button" at bounding box center [73, 392] width 14 height 14
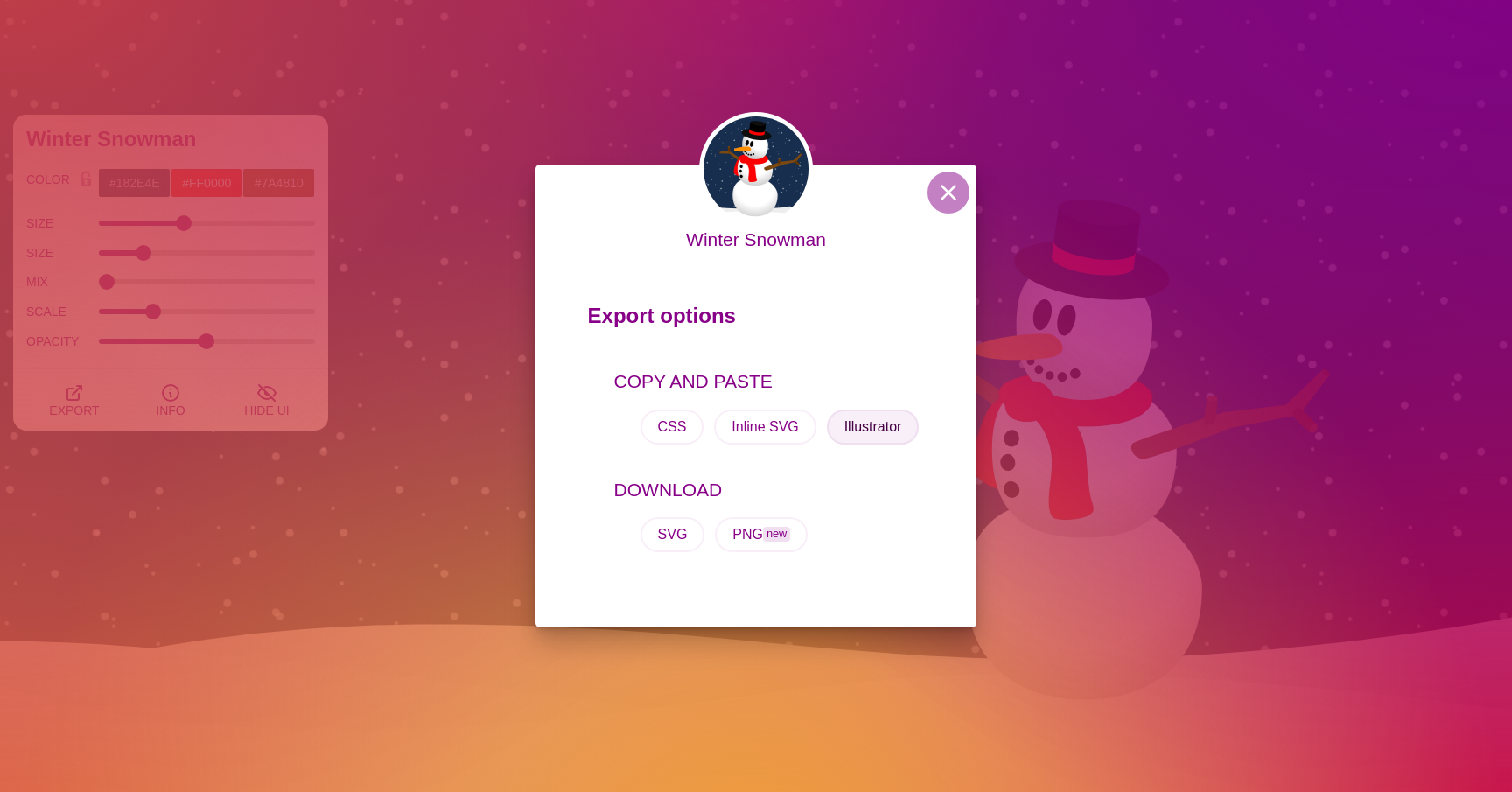
click at [855, 430] on button "Illustrator" at bounding box center [873, 427] width 92 height 35
click at [945, 198] on button at bounding box center [948, 192] width 42 height 42
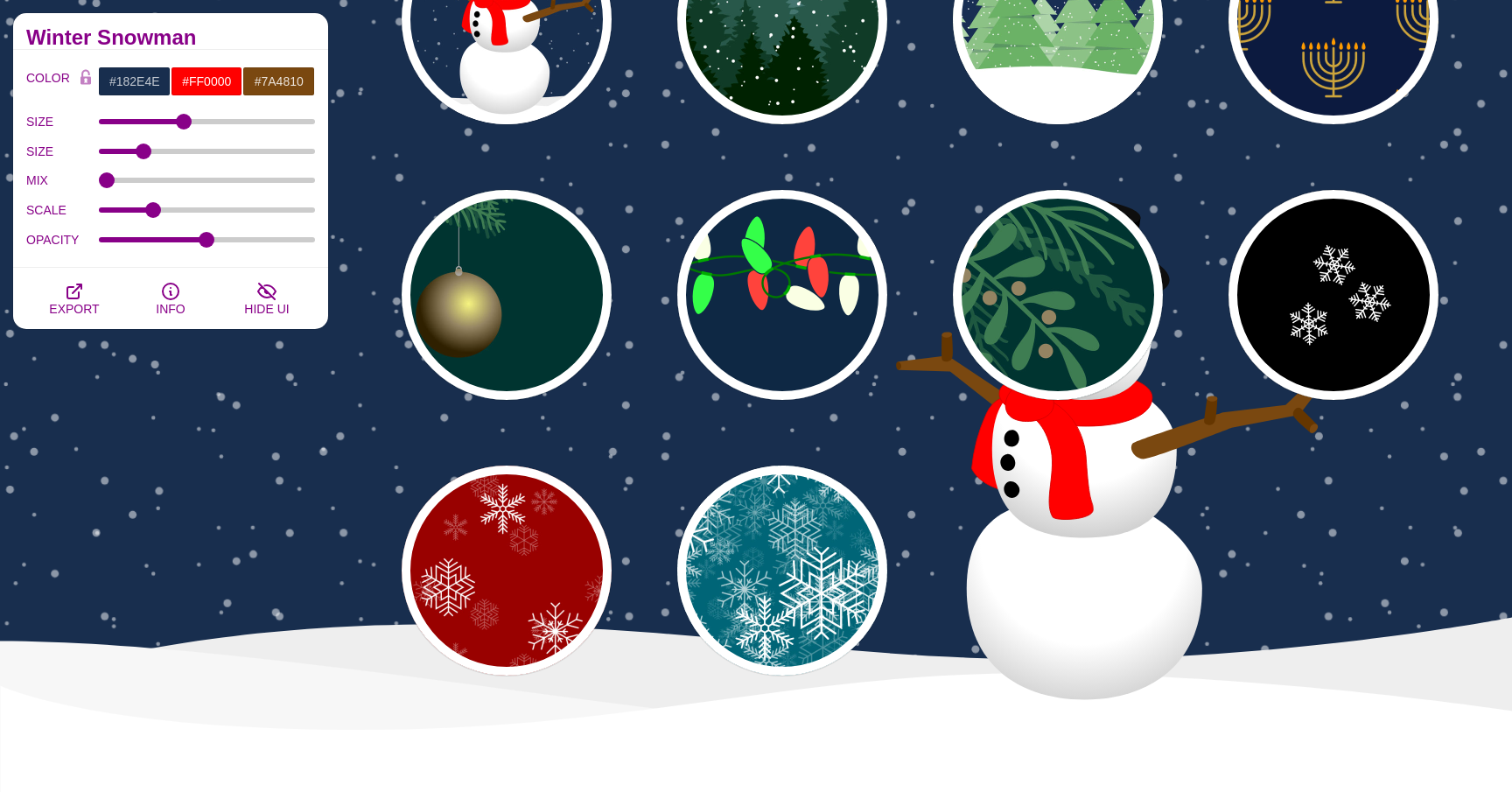
scroll to position [0, 0]
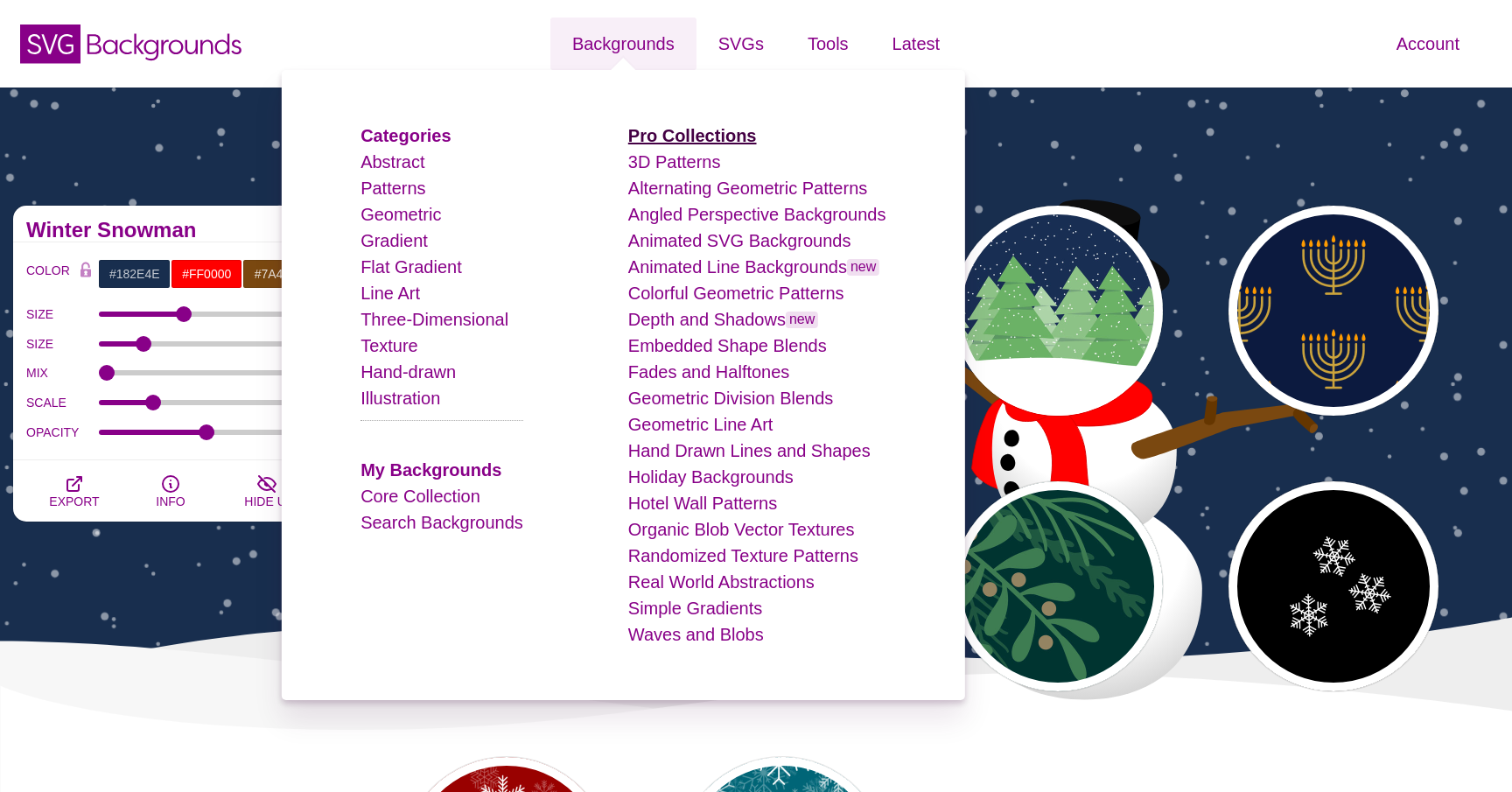
click at [716, 130] on strong "Pro Collections" at bounding box center [693, 135] width 129 height 19
click at [475, 500] on link "Core Collection" at bounding box center [421, 496] width 120 height 19
click at [697, 219] on link "Angled Perspective Backgrounds" at bounding box center [757, 214] width 258 height 19
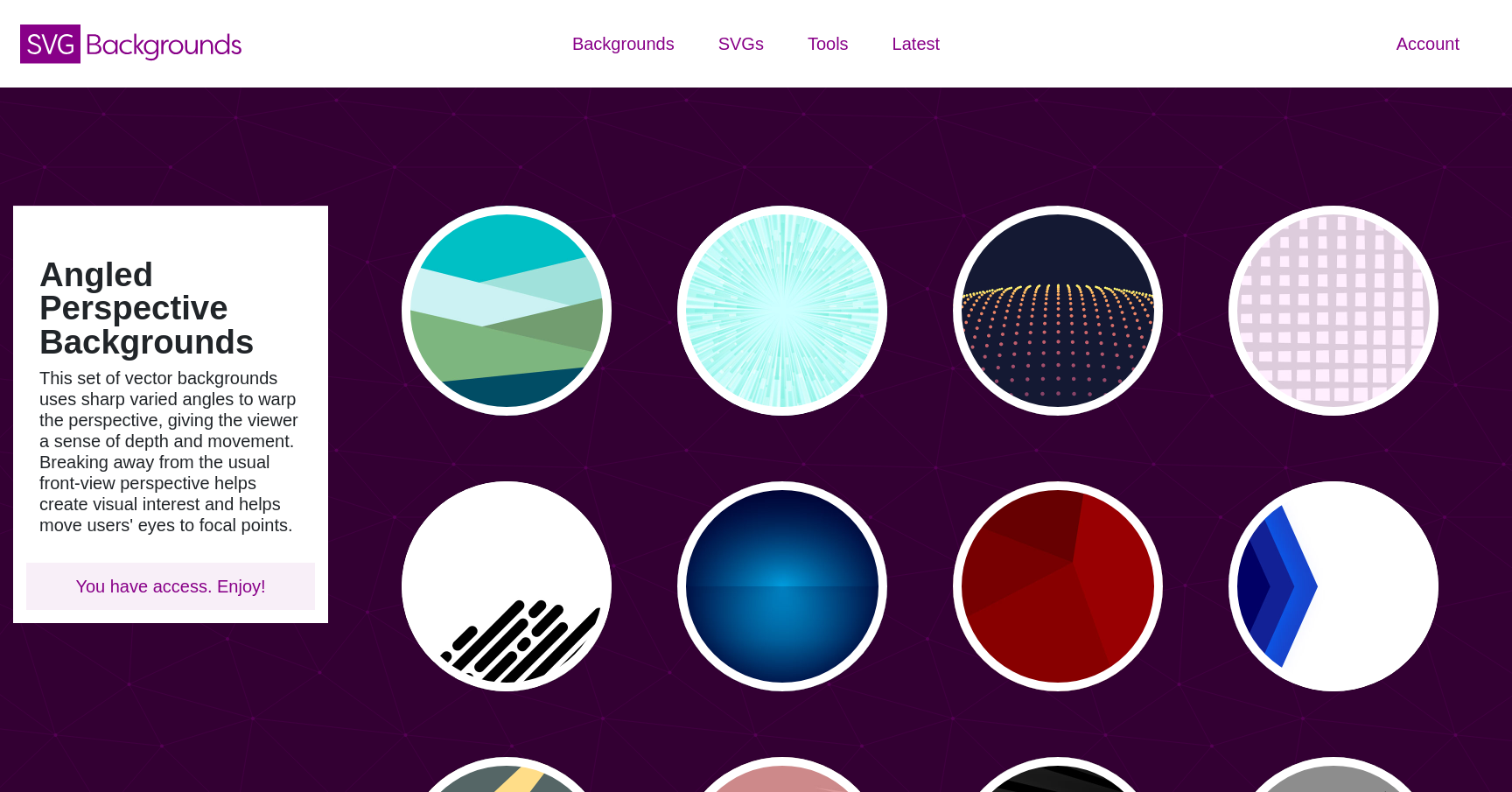
type input "#450057"
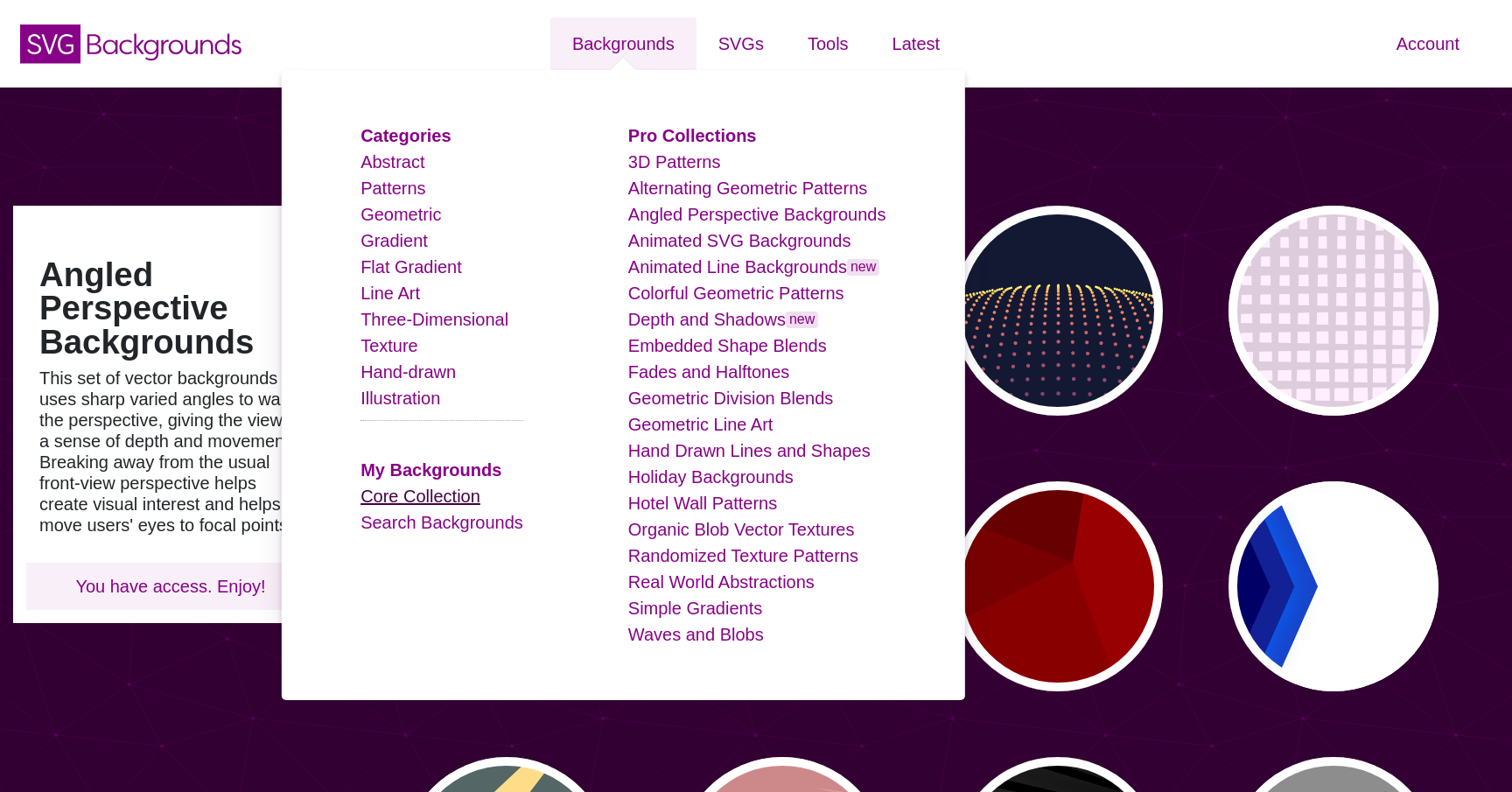
click at [470, 501] on link "Core Collection" at bounding box center [421, 496] width 120 height 19
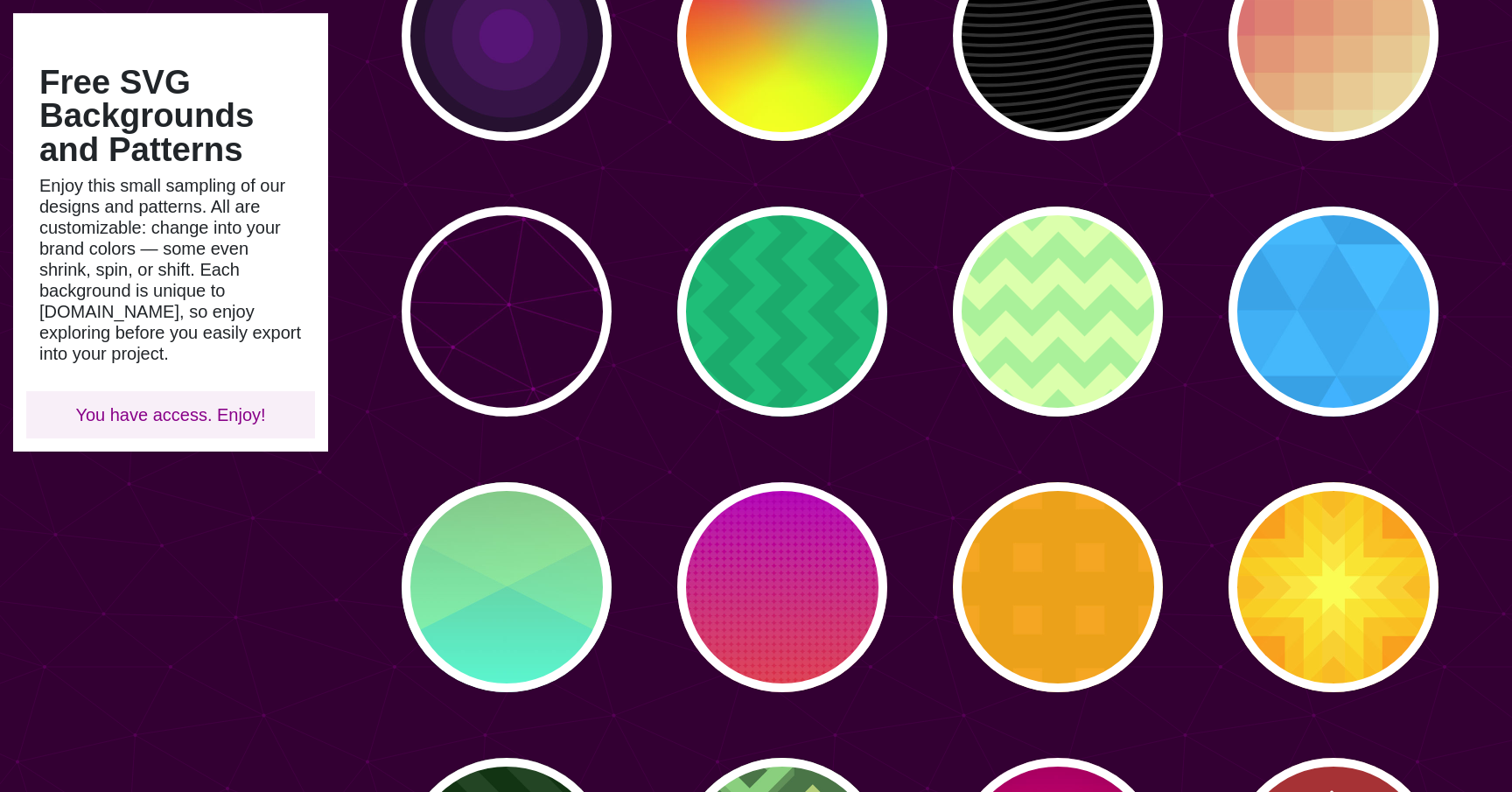
type input "#450057"
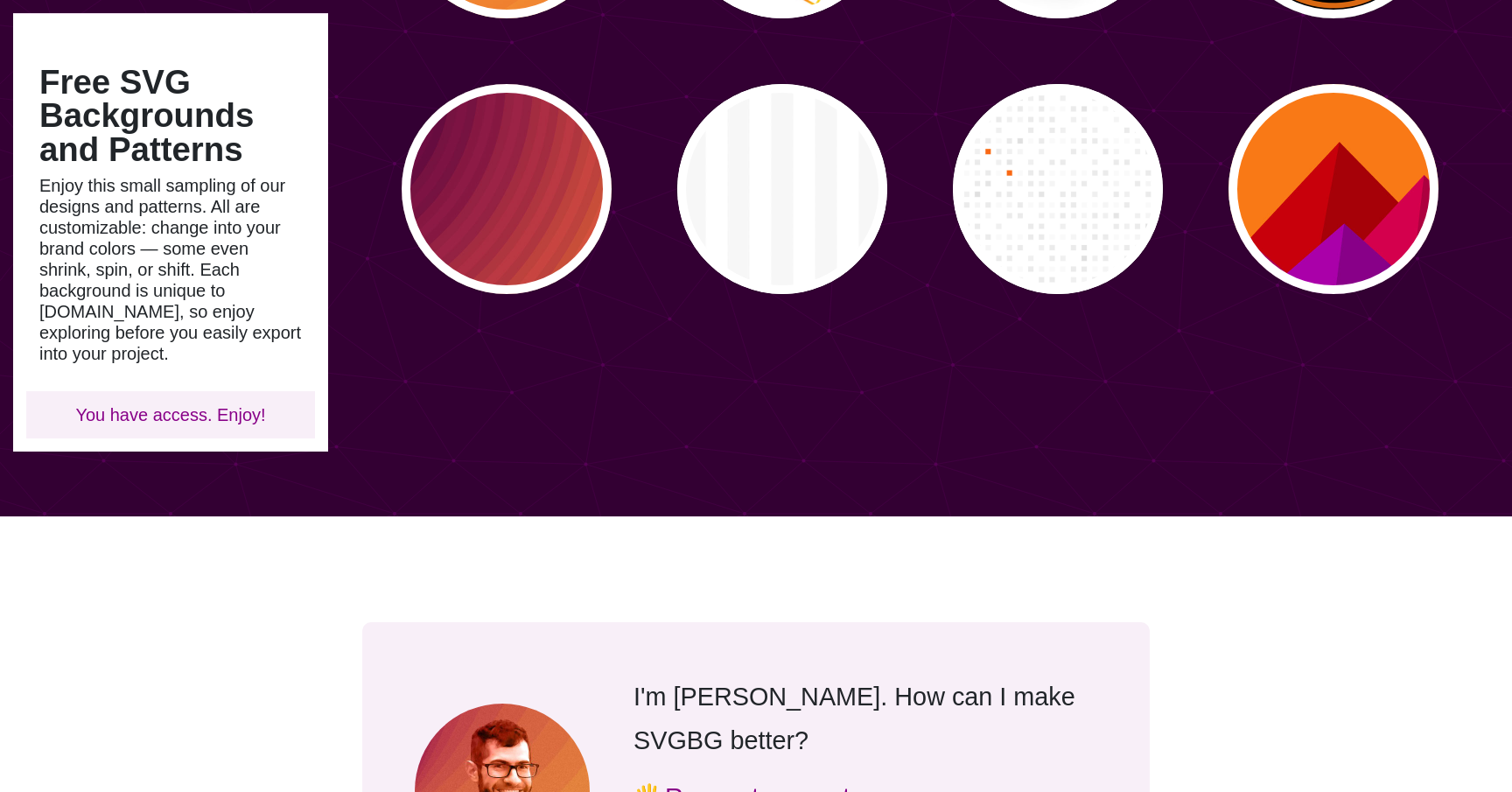
scroll to position [4134, 0]
